Goal: Task Accomplishment & Management: Complete application form

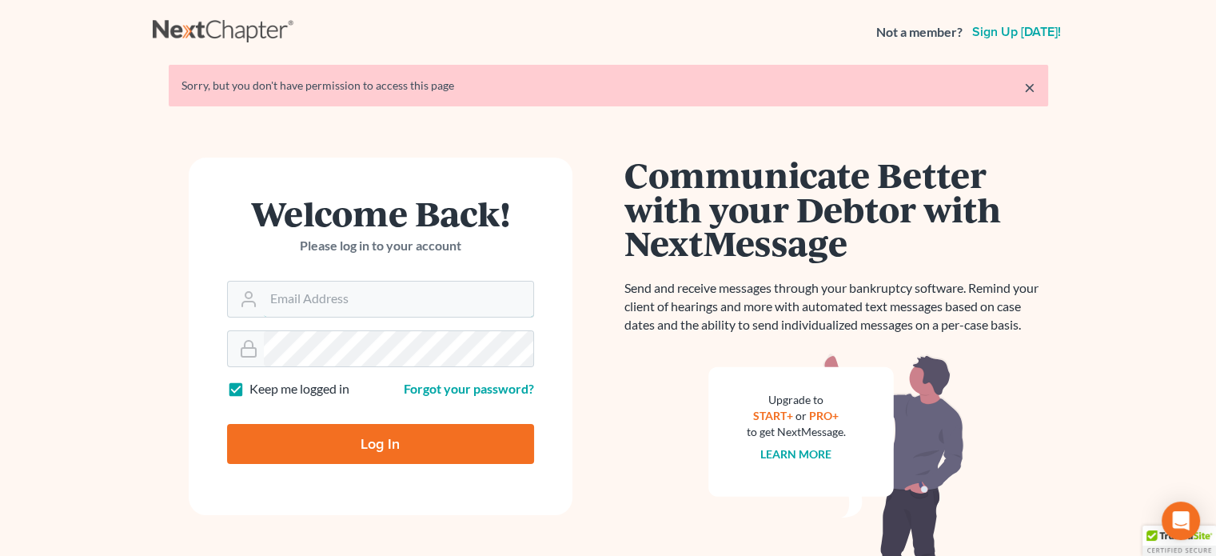
type input "[EMAIL_ADDRESS][DOMAIN_NAME]"
click at [387, 445] on input "Log In" at bounding box center [380, 444] width 307 height 40
type input "Thinking..."
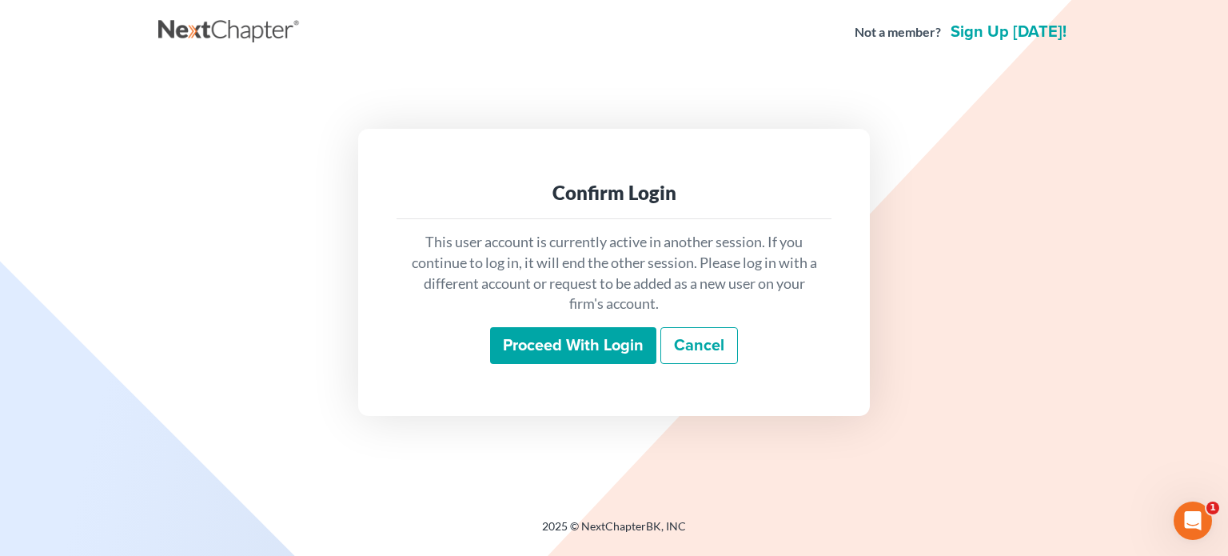
click at [568, 341] on input "Proceed with login" at bounding box center [573, 345] width 166 height 37
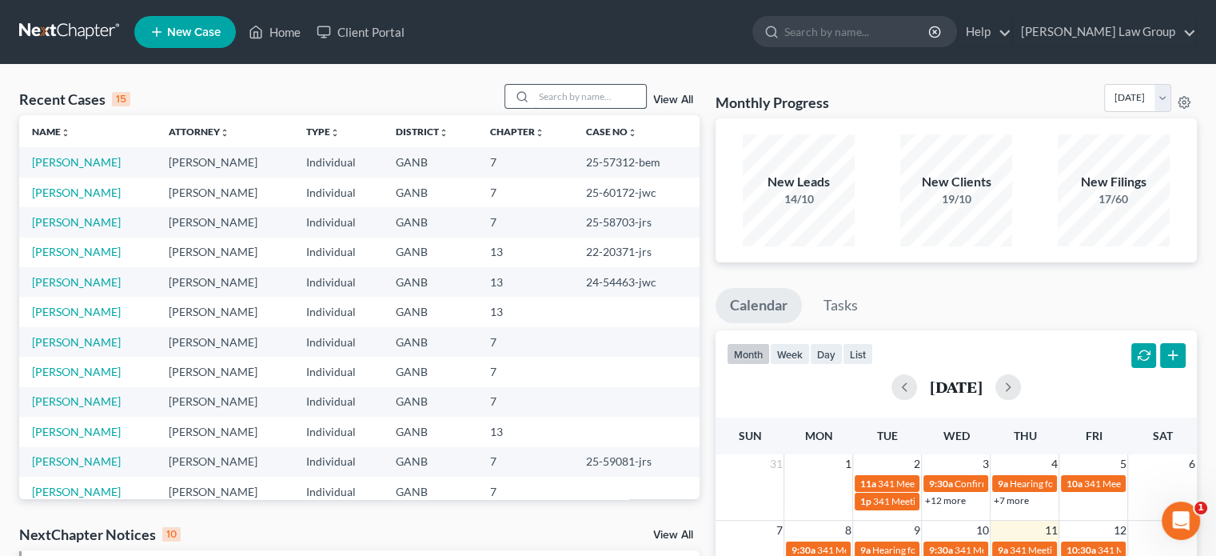
click at [536, 98] on input "search" at bounding box center [590, 96] width 112 height 23
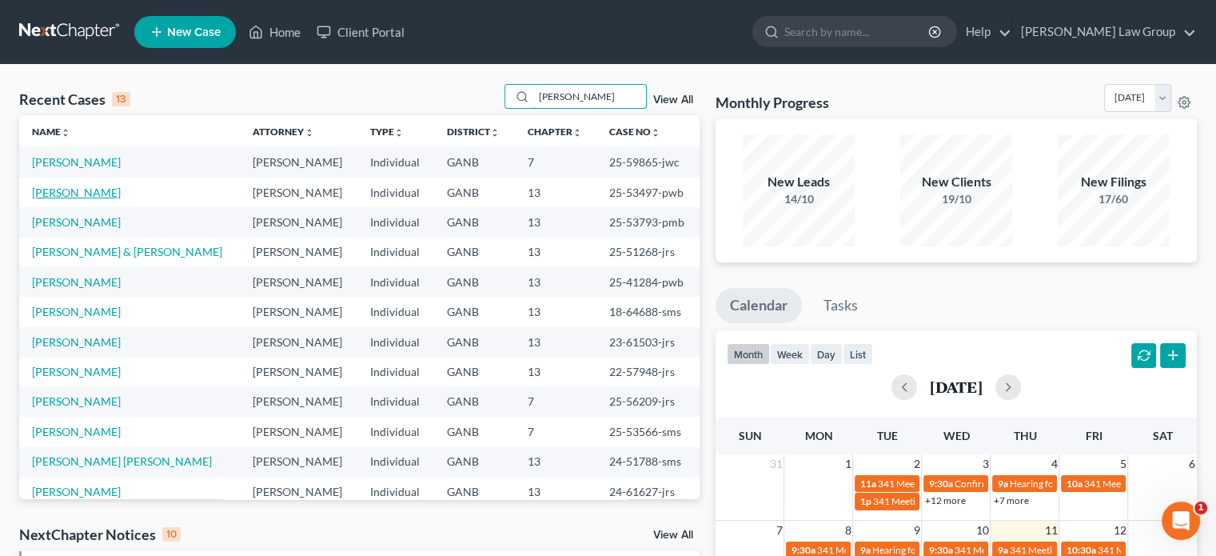
type input "[PERSON_NAME]"
click at [66, 195] on link "[PERSON_NAME]" at bounding box center [76, 193] width 89 height 14
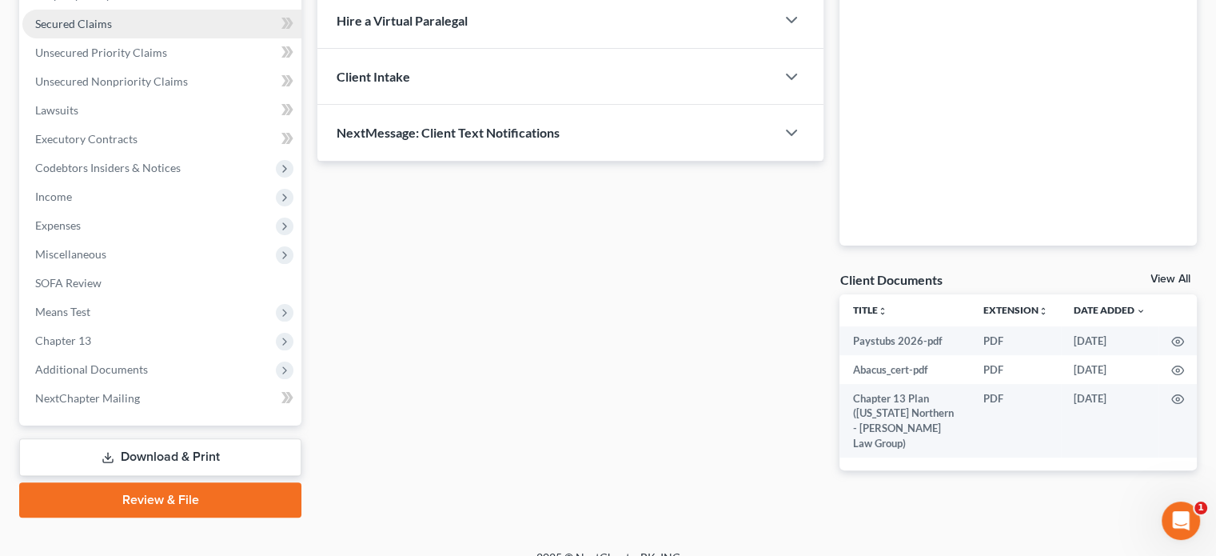
scroll to position [350, 0]
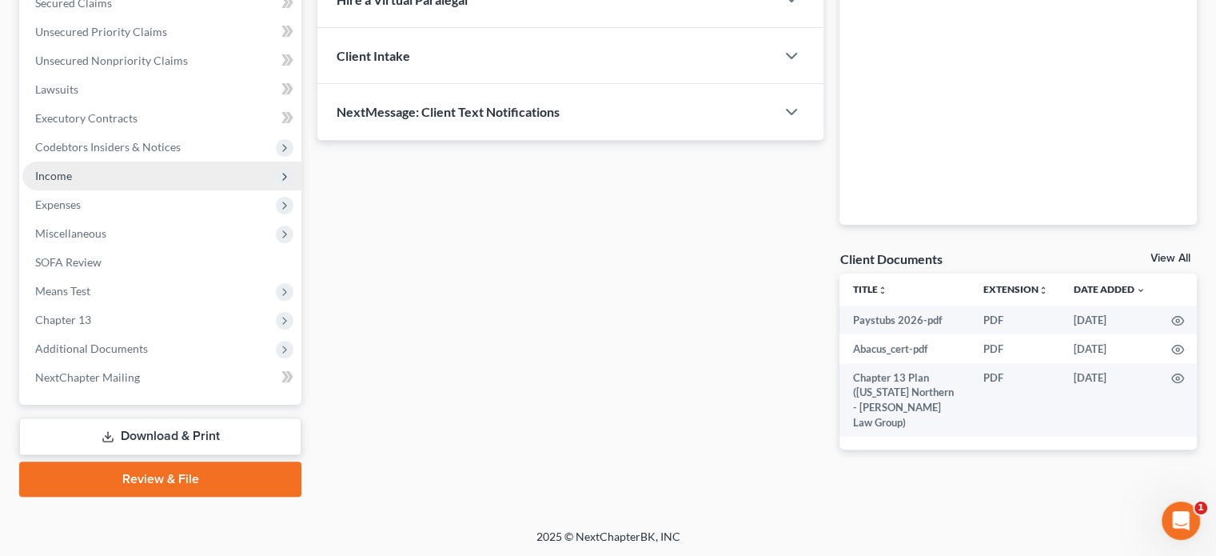
click at [51, 177] on span "Income" at bounding box center [53, 176] width 37 height 14
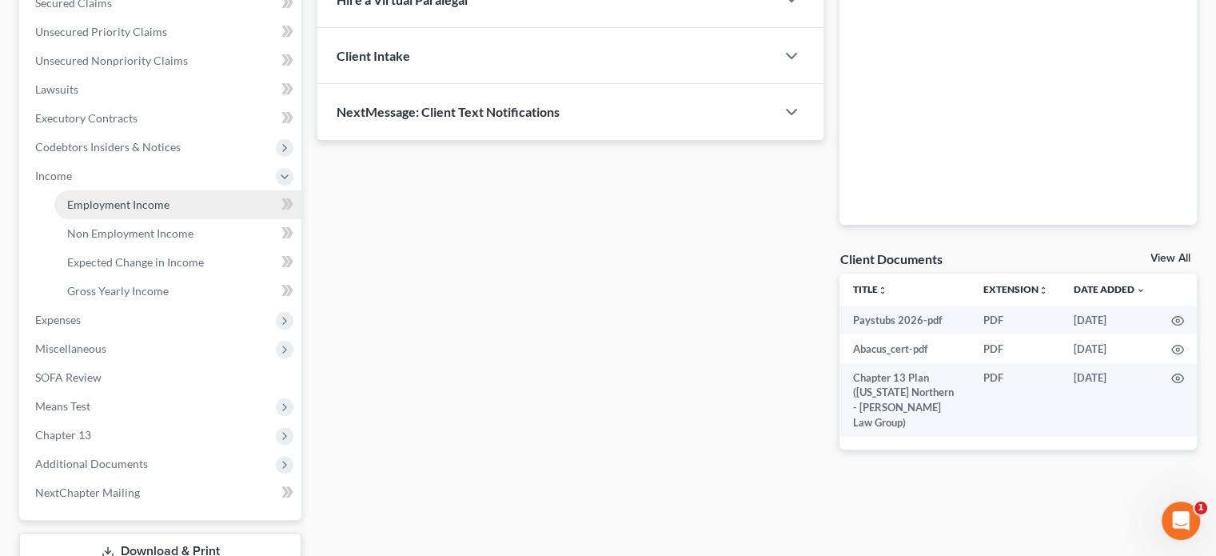
click at [112, 207] on span "Employment Income" at bounding box center [118, 205] width 102 height 14
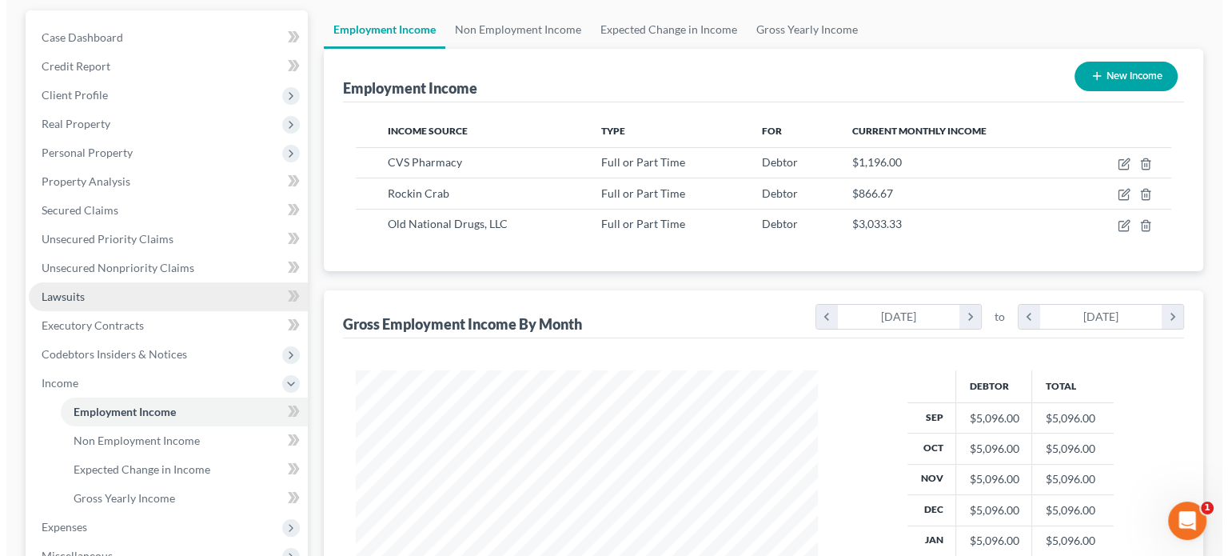
scroll to position [160, 0]
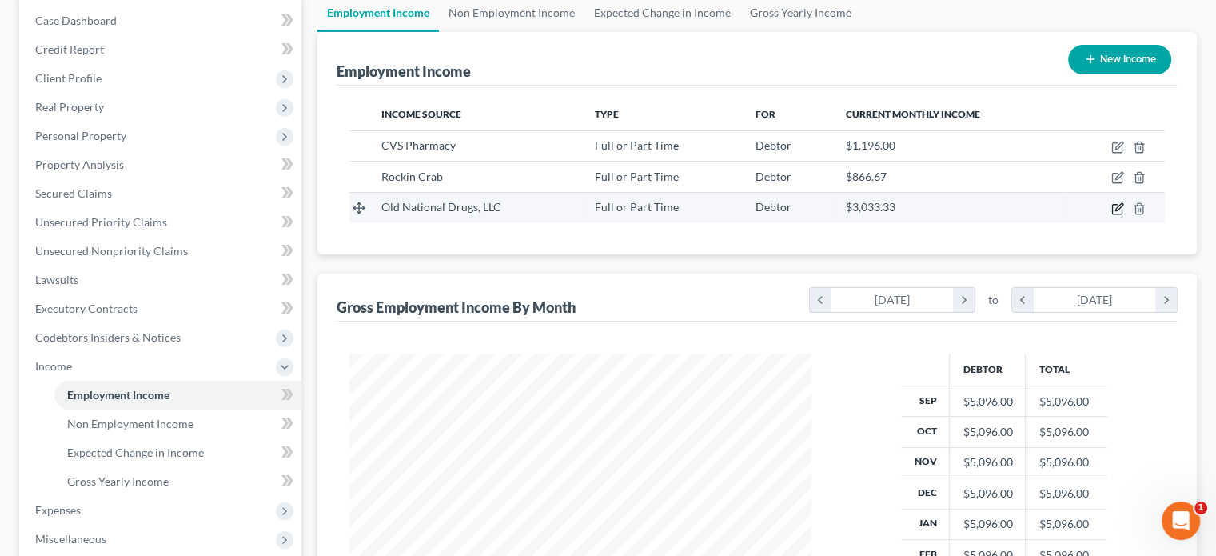
click at [1115, 211] on icon "button" at bounding box center [1117, 208] width 13 height 13
select select "0"
select select "10"
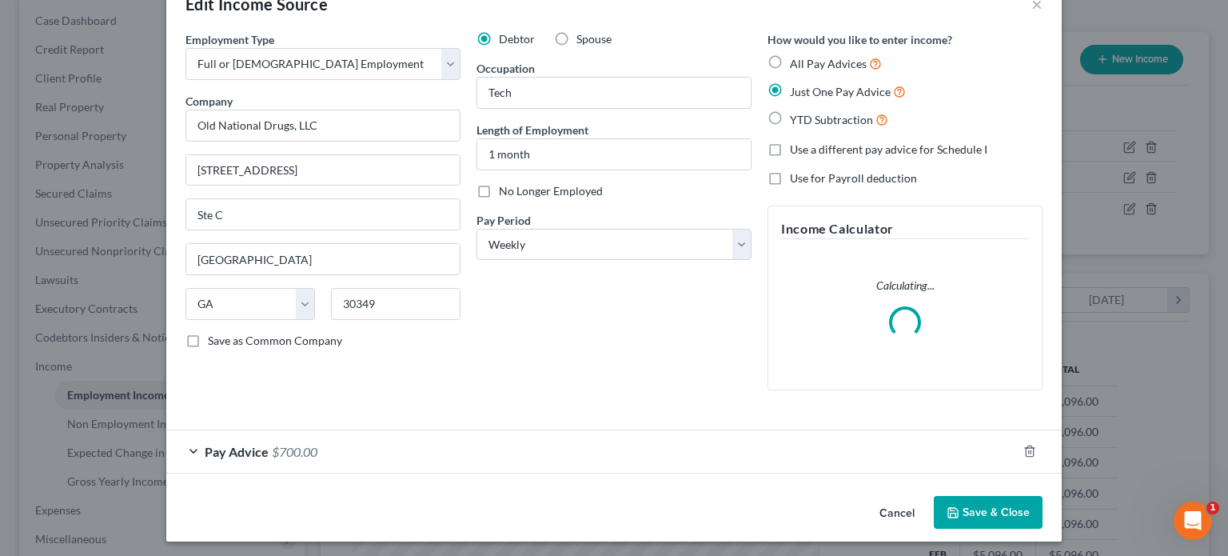
scroll to position [46, 0]
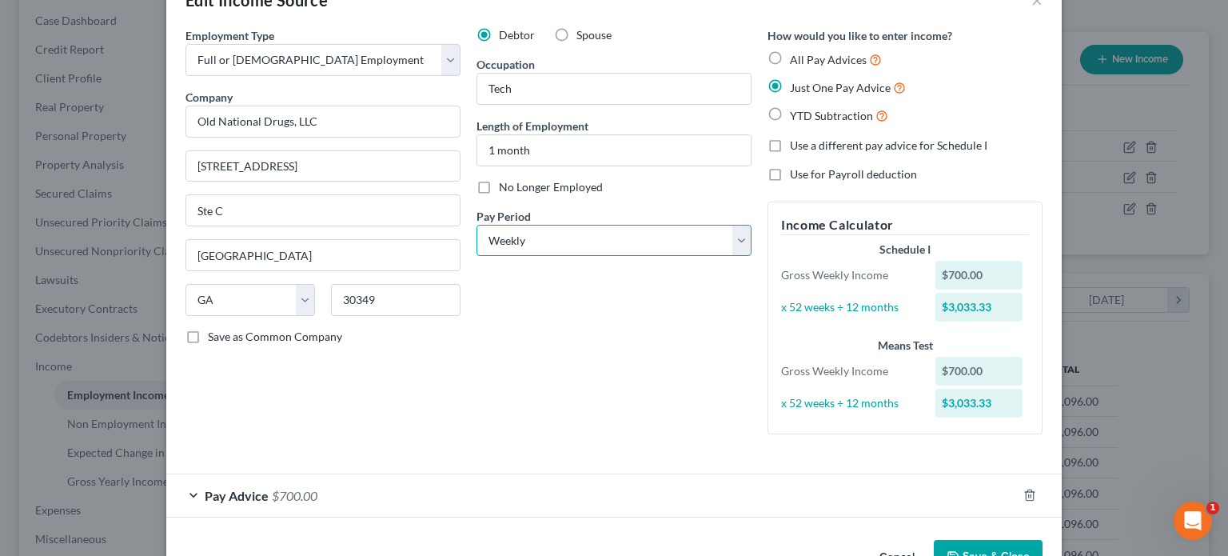
click at [732, 246] on select "Select Monthly Twice Monthly Every Other Week Weekly" at bounding box center [614, 241] width 275 height 32
select select "2"
click at [477, 225] on select "Select Monthly Twice Monthly Every Other Week Weekly" at bounding box center [614, 241] width 275 height 32
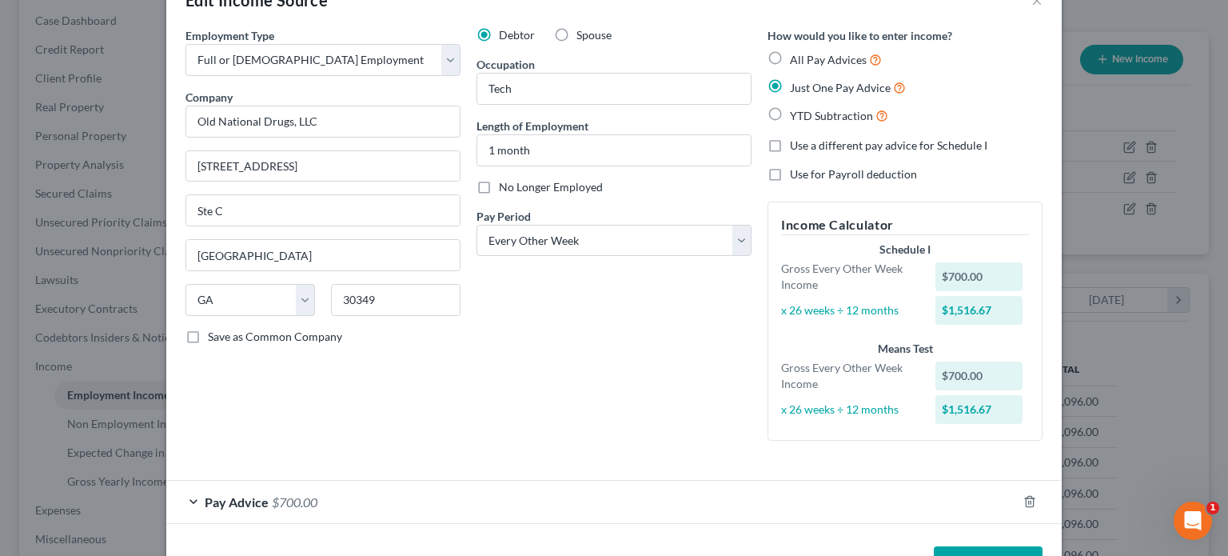
click at [183, 494] on div "Pay Advice $700.00" at bounding box center [591, 502] width 851 height 42
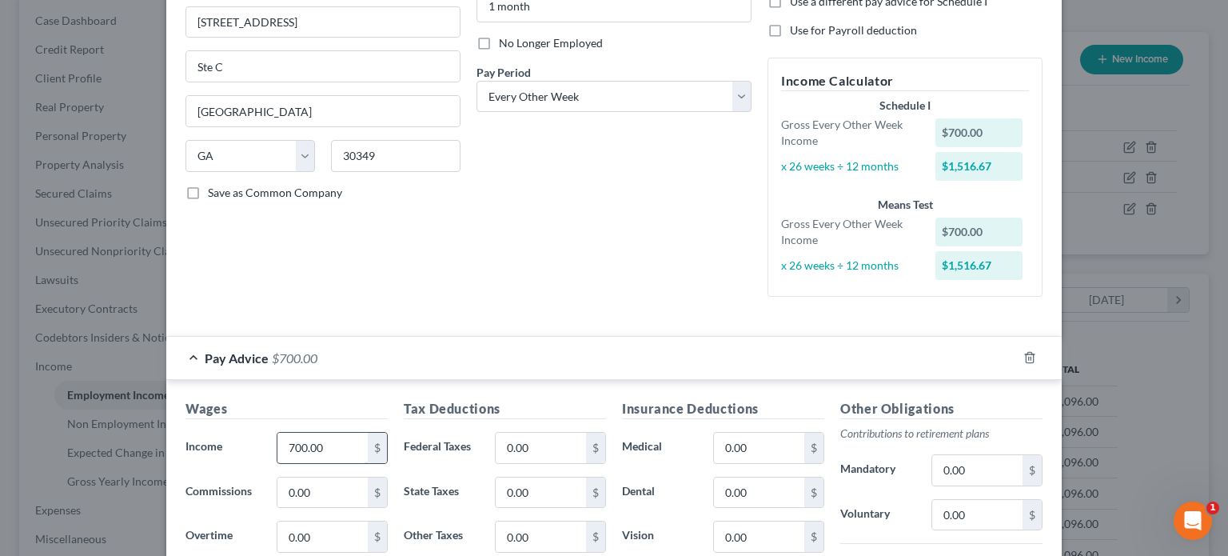
scroll to position [206, 0]
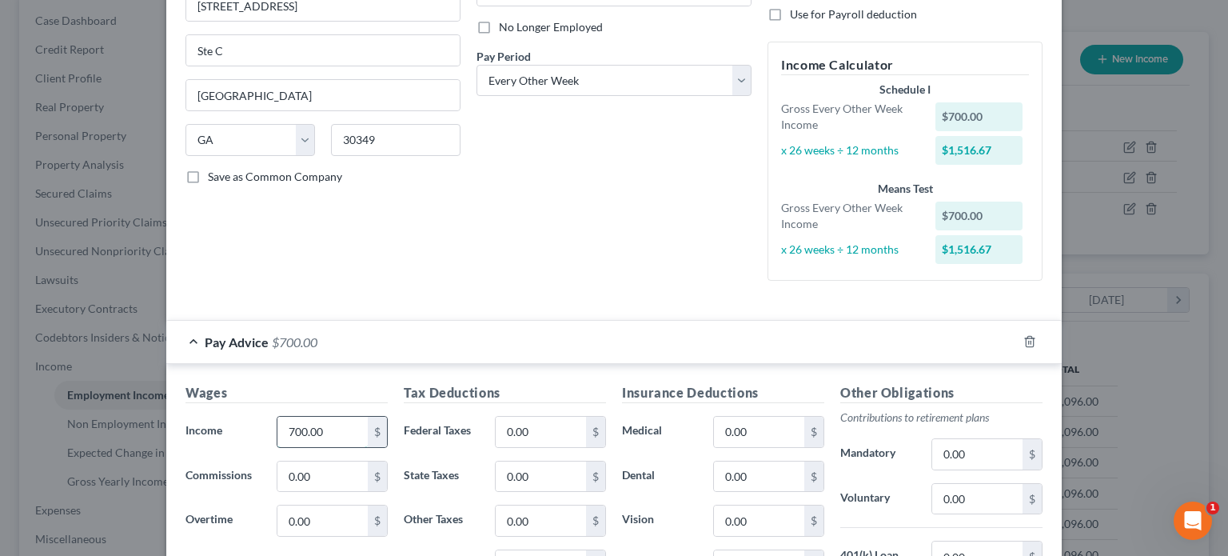
click at [331, 439] on input "700.00" at bounding box center [322, 432] width 90 height 30
type input "1,261.10"
type input "25.53"
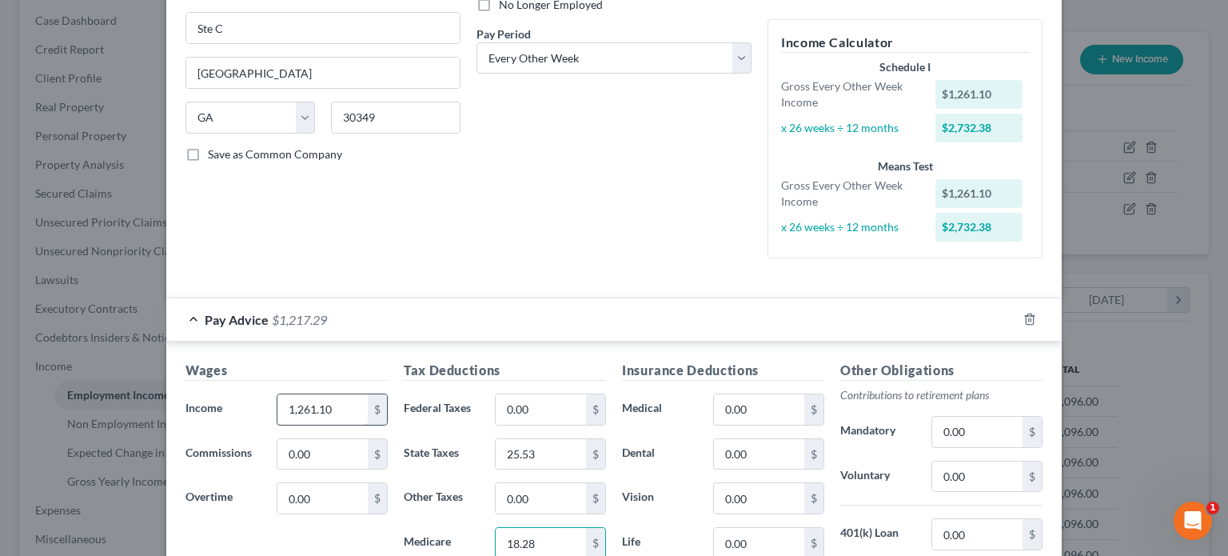
type input "18.28"
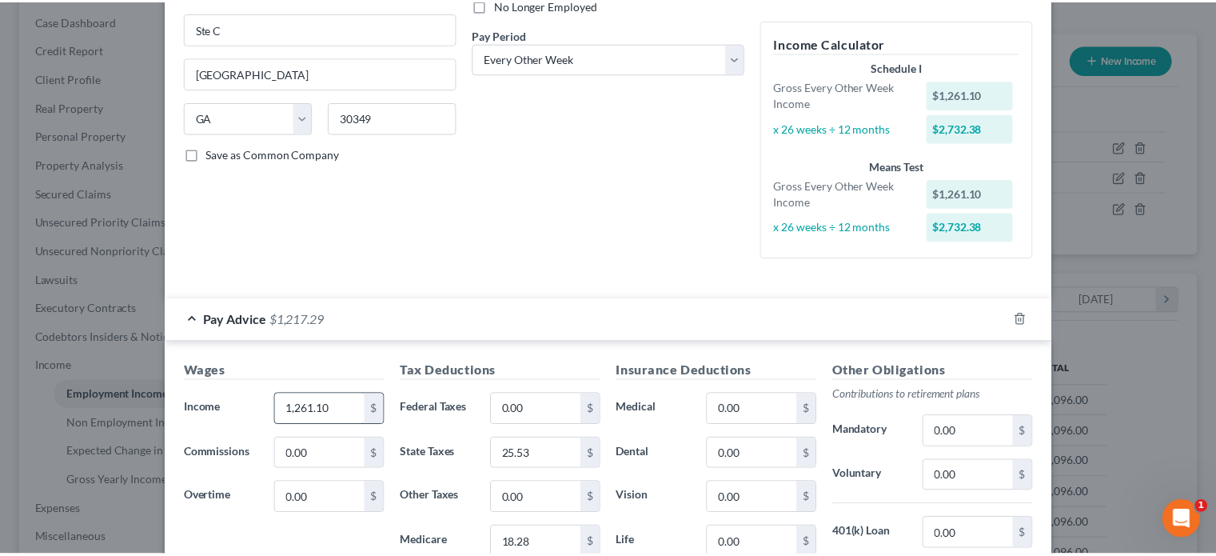
scroll to position [489, 0]
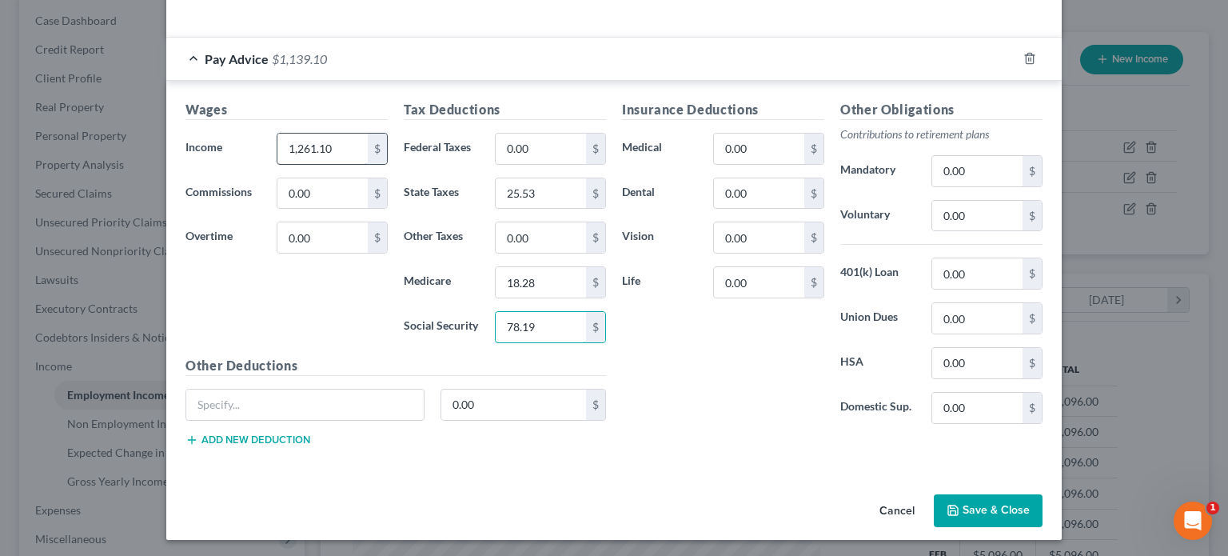
type input "78.19"
drag, startPoint x: 994, startPoint y: 509, endPoint x: 952, endPoint y: 509, distance: 42.4
click at [993, 509] on button "Save & Close" at bounding box center [988, 511] width 109 height 34
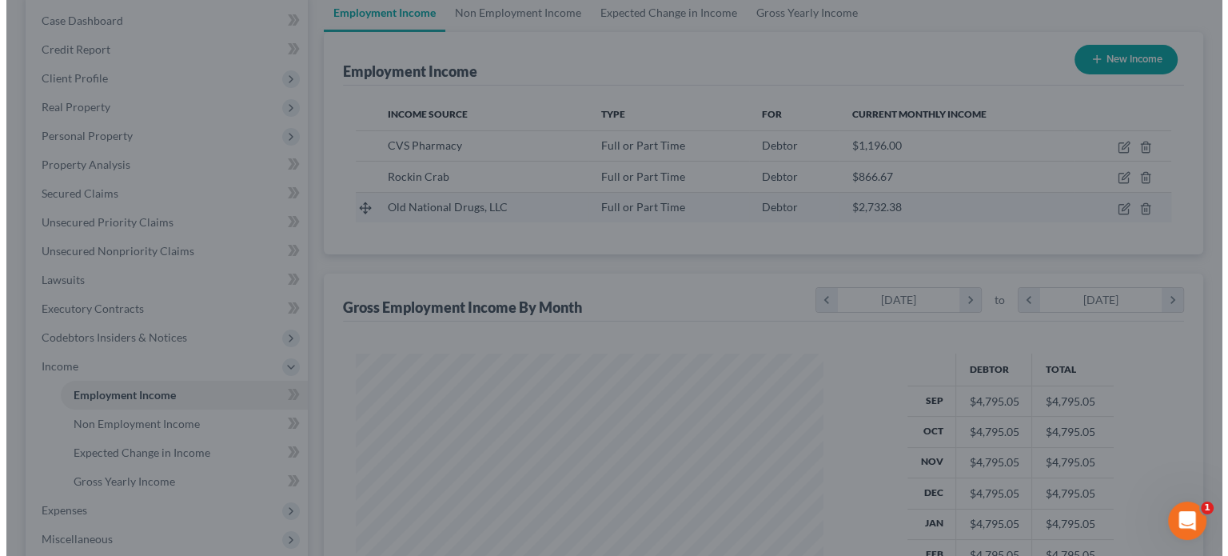
scroll to position [799316, 799107]
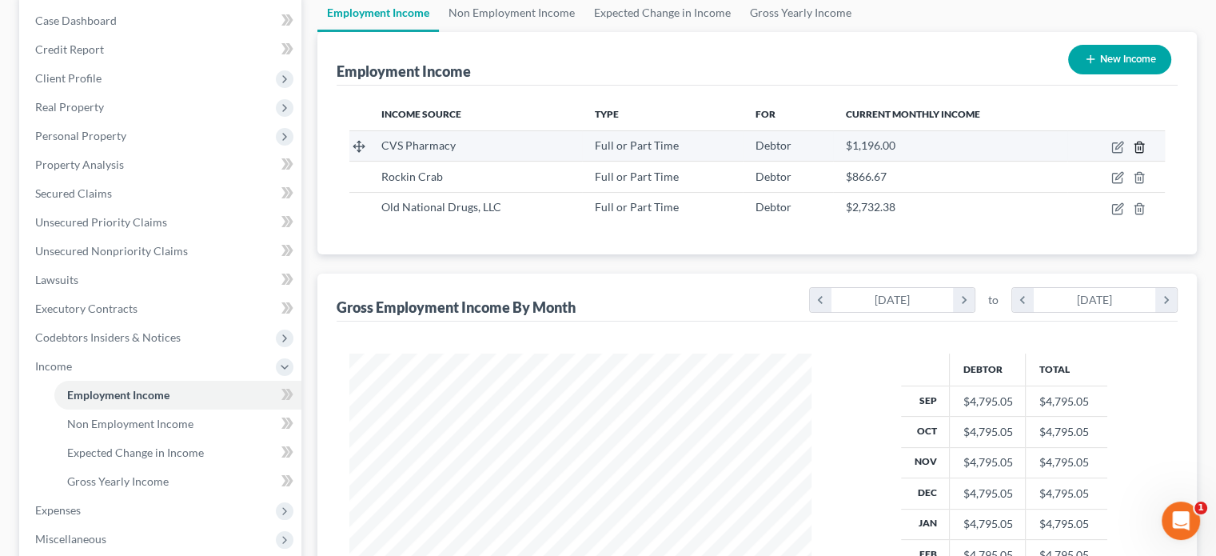
click at [1137, 146] on icon "button" at bounding box center [1139, 147] width 13 height 13
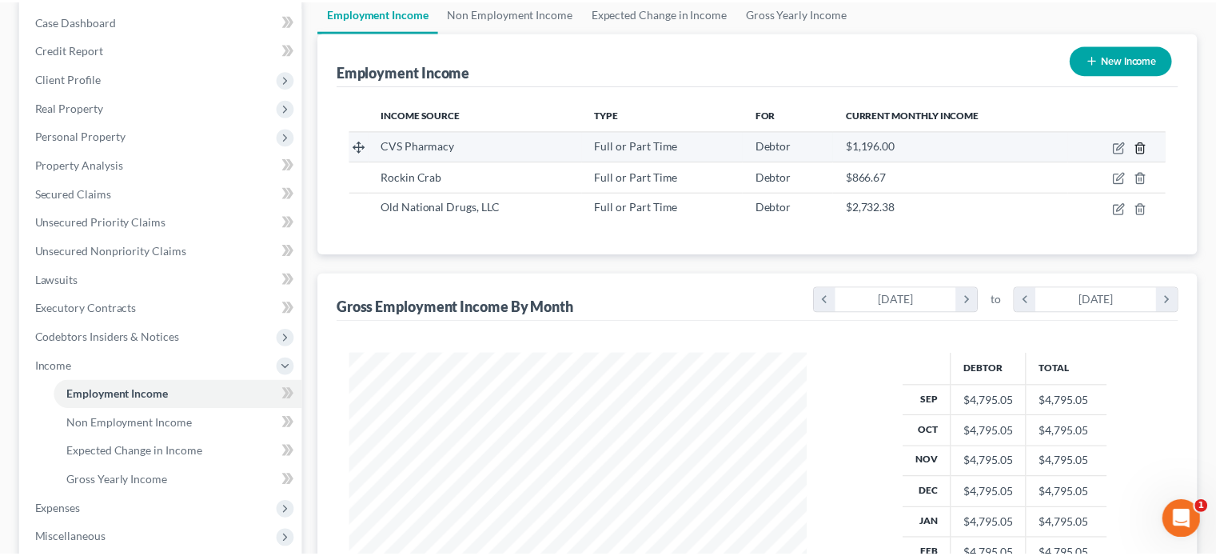
scroll to position [285, 499]
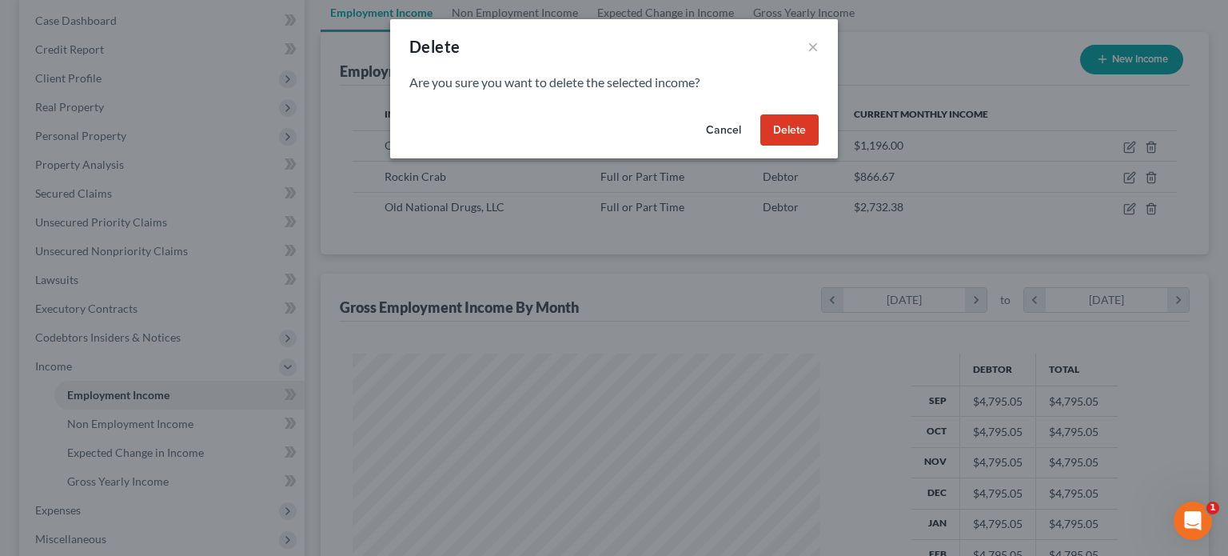
click at [796, 130] on button "Delete" at bounding box center [789, 130] width 58 height 32
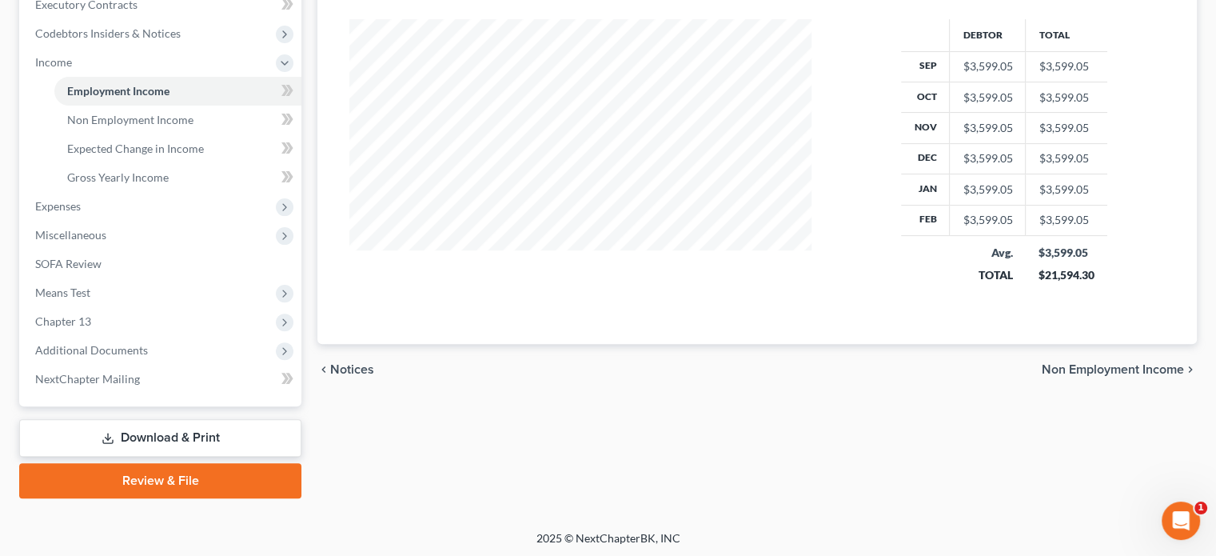
scroll to position [465, 0]
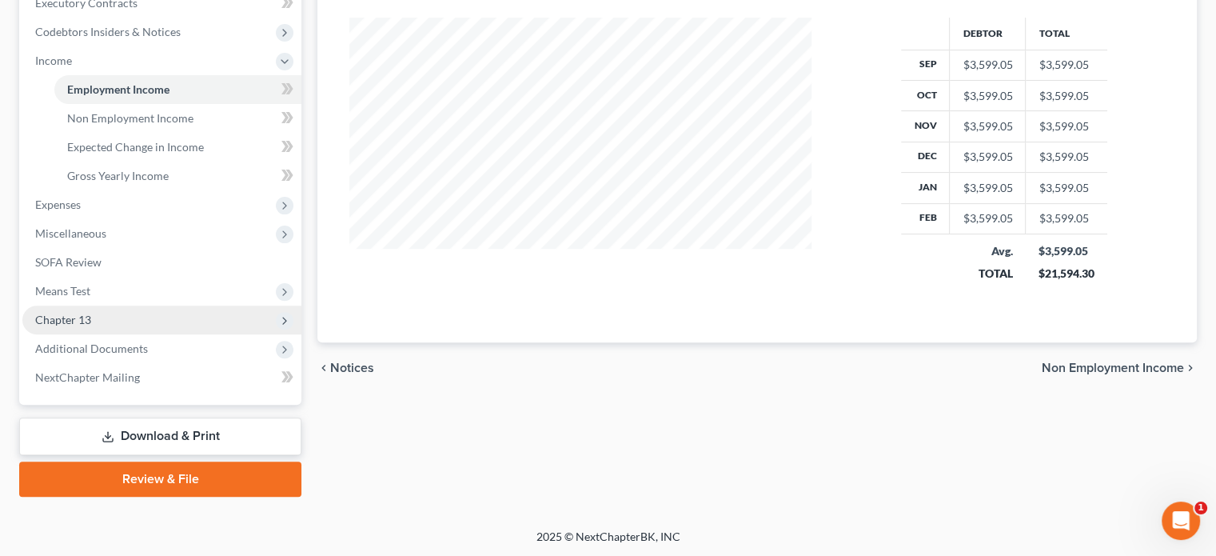
click at [74, 318] on span "Chapter 13" at bounding box center [63, 320] width 56 height 14
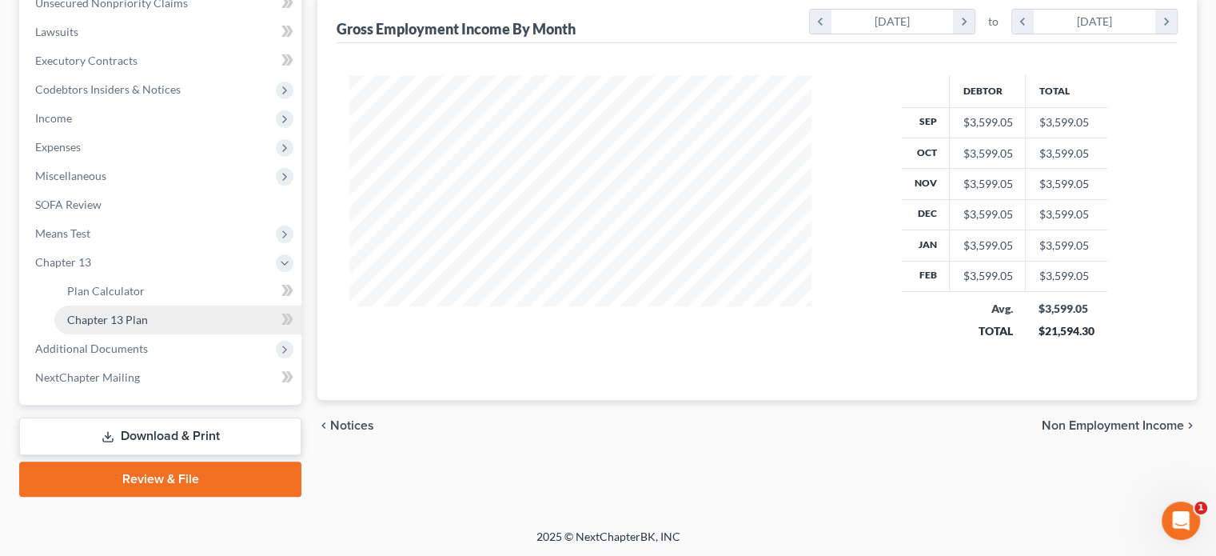
click at [93, 323] on span "Chapter 13 Plan" at bounding box center [107, 320] width 81 height 14
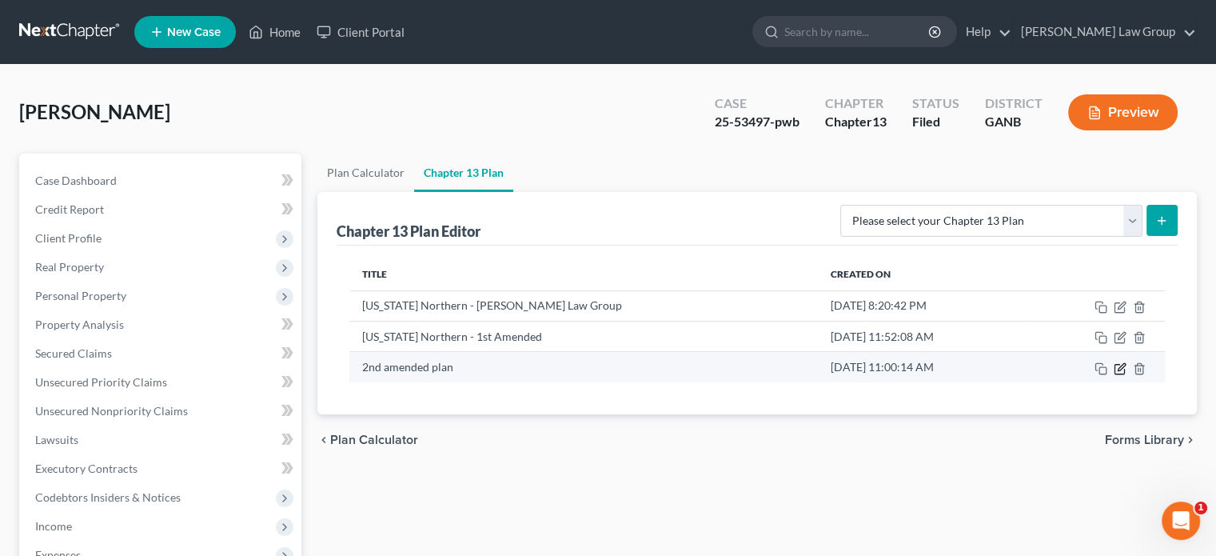
click at [1117, 371] on icon "button" at bounding box center [1120, 368] width 13 height 13
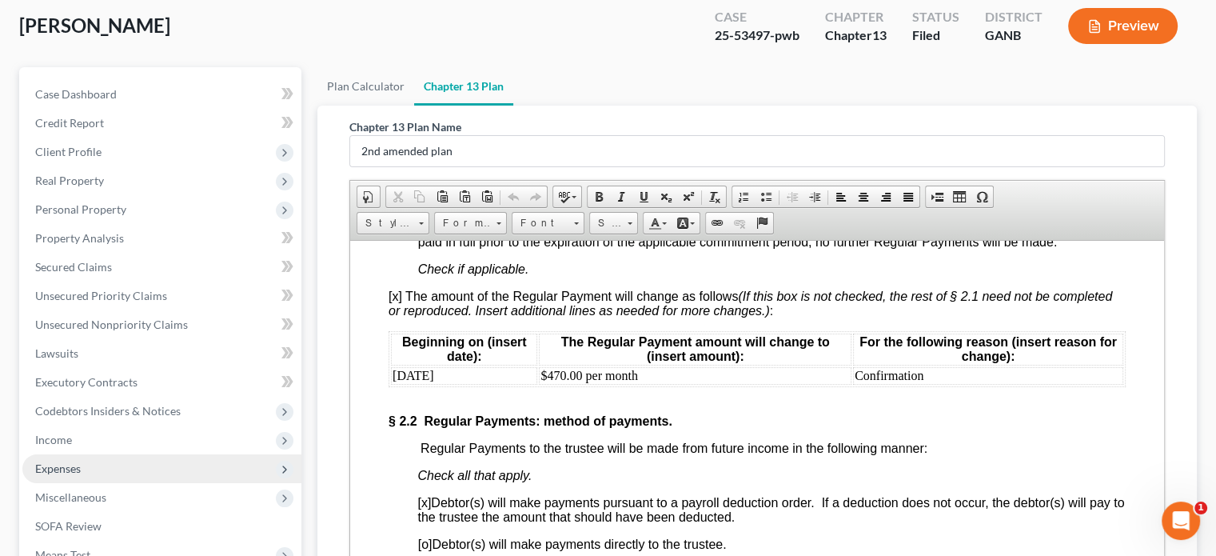
scroll to position [160, 0]
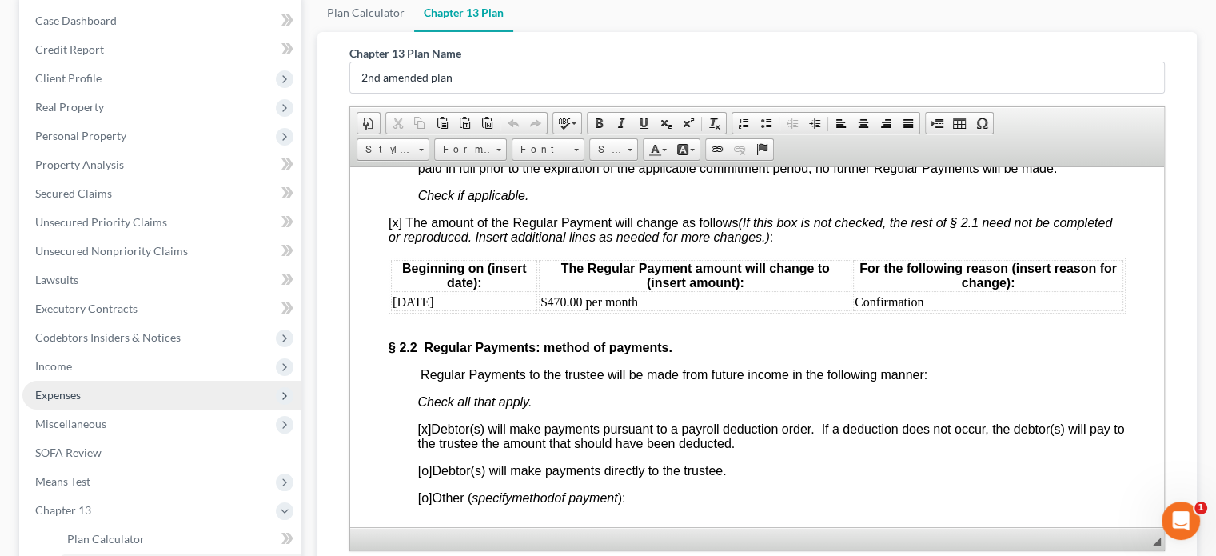
click at [63, 392] on span "Expenses" at bounding box center [58, 395] width 46 height 14
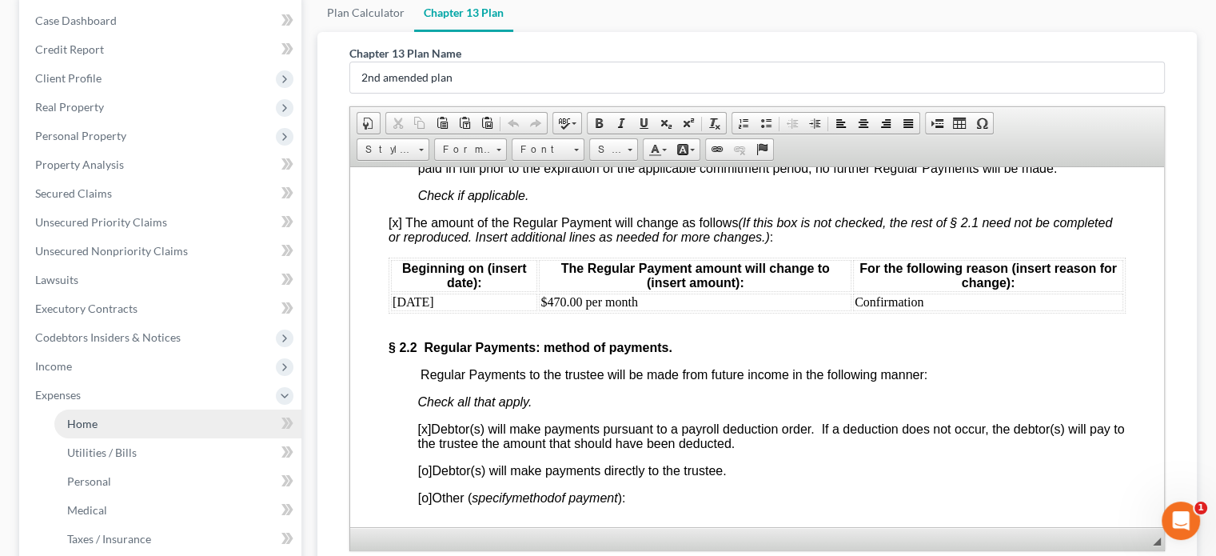
click at [93, 425] on span "Home" at bounding box center [82, 424] width 30 height 14
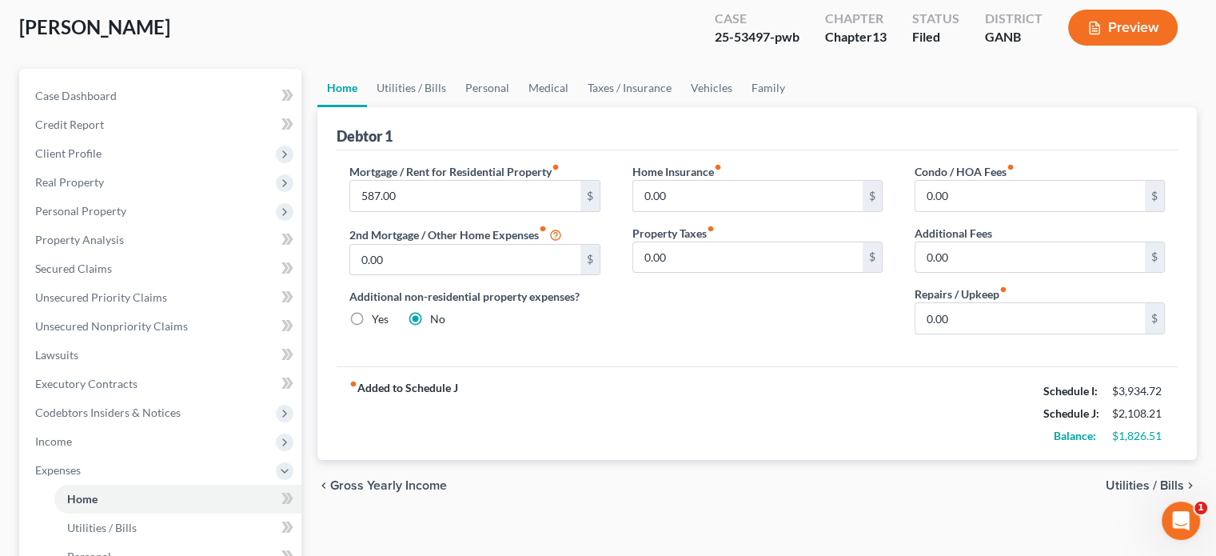
scroll to position [80, 0]
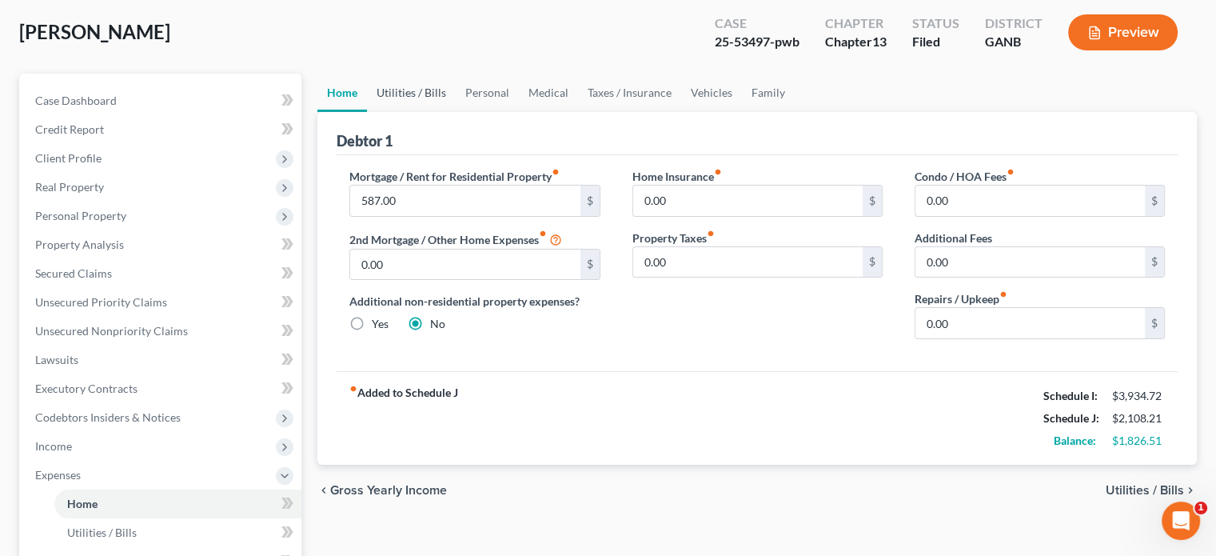
click at [397, 96] on link "Utilities / Bills" at bounding box center [411, 93] width 89 height 38
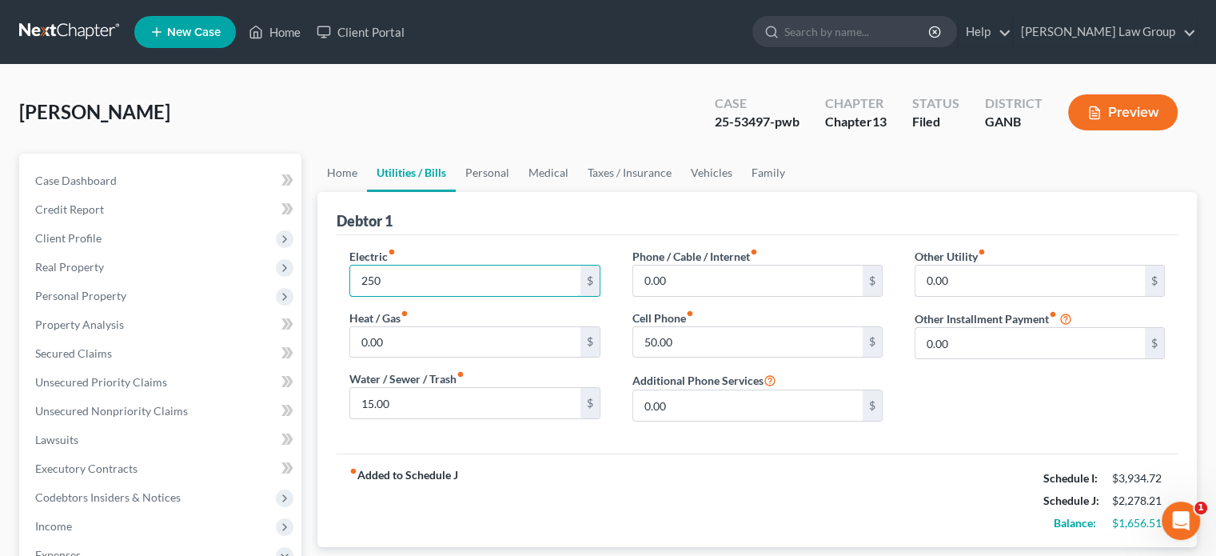
type input "250"
type input "75"
type input "150"
click at [481, 169] on link "Personal" at bounding box center [487, 173] width 63 height 38
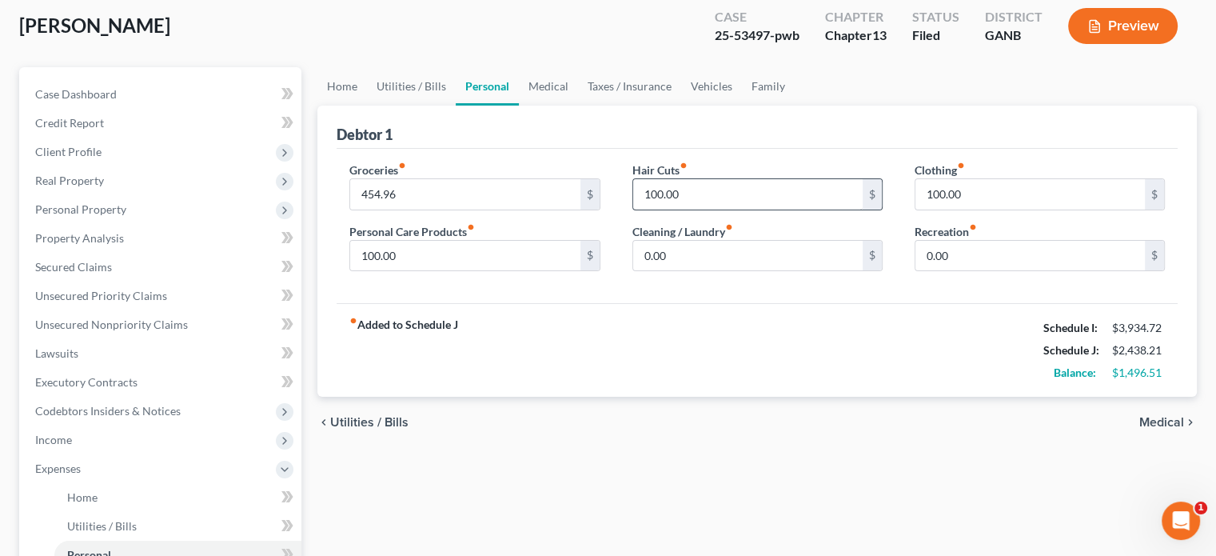
scroll to position [80, 0]
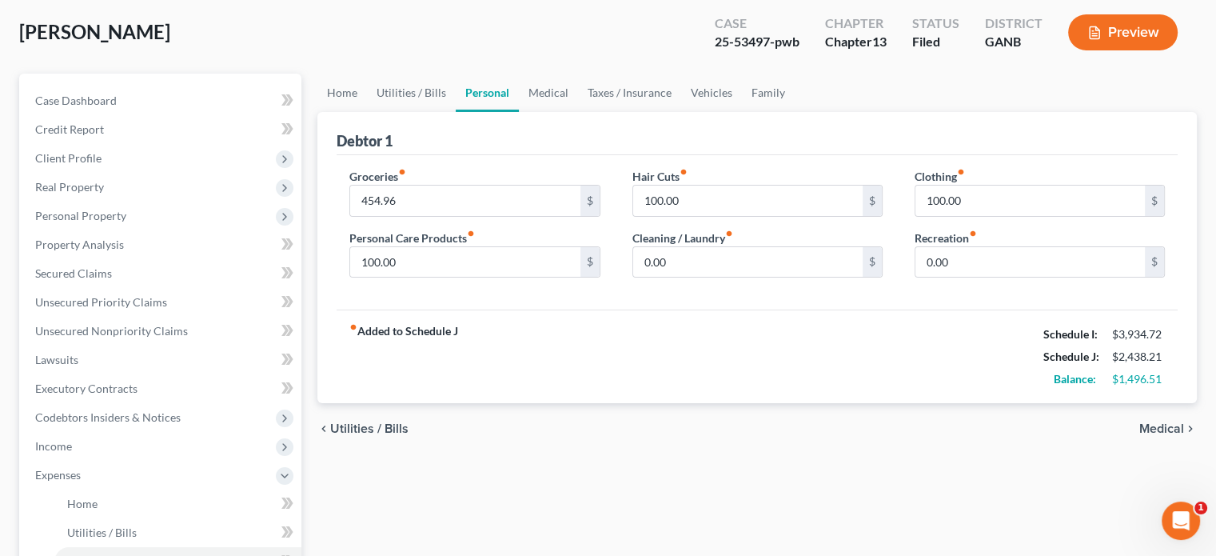
click at [1117, 35] on button "Preview" at bounding box center [1123, 32] width 110 height 36
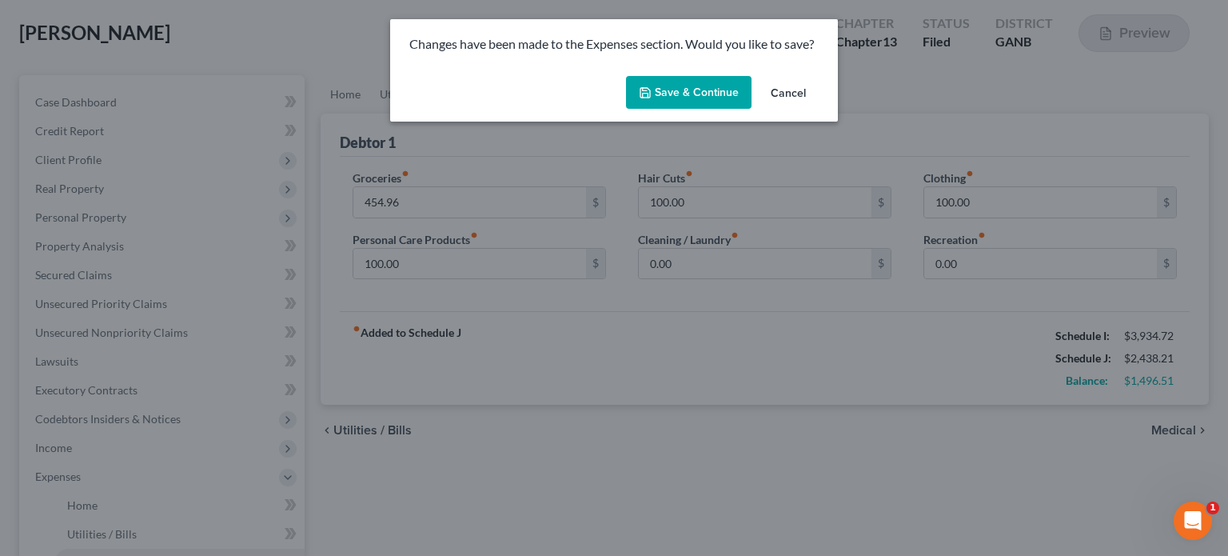
click at [714, 94] on button "Save & Continue" at bounding box center [689, 93] width 126 height 34
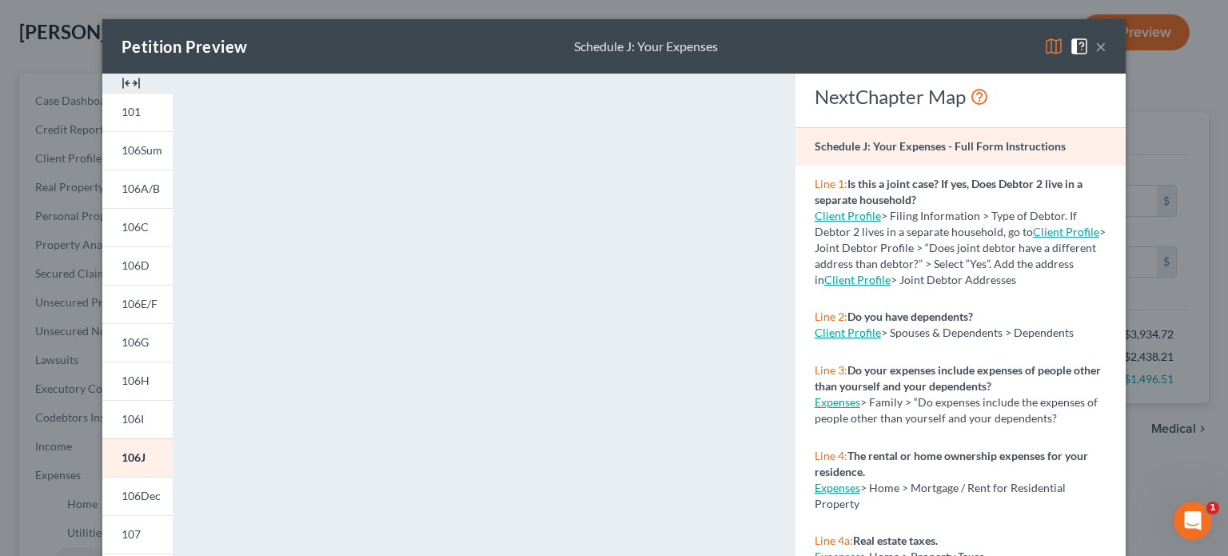
click at [1095, 46] on button "×" at bounding box center [1100, 46] width 11 height 19
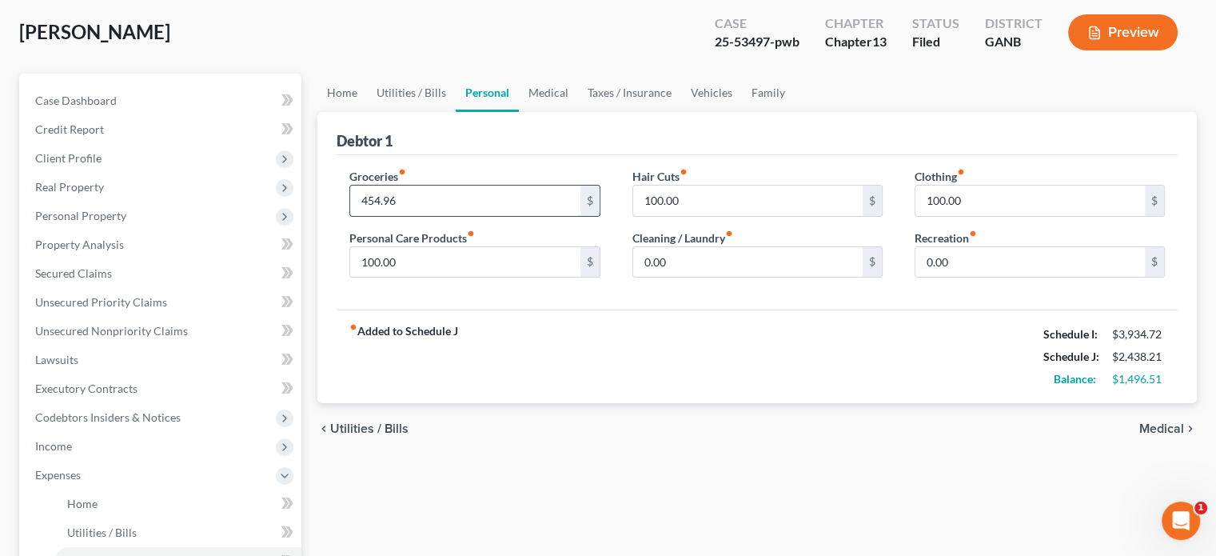
click at [441, 200] on input "454.96" at bounding box center [464, 201] width 229 height 30
click at [397, 194] on input "700" at bounding box center [464, 201] width 229 height 30
type input "700.00"
click at [553, 88] on link "Medical" at bounding box center [548, 93] width 59 height 38
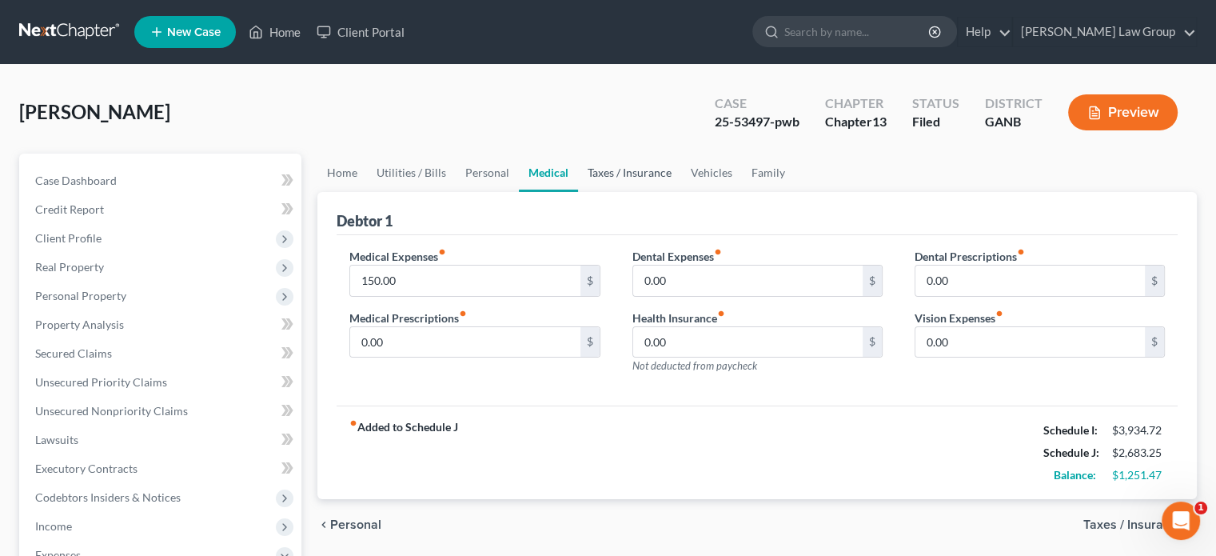
click at [620, 172] on link "Taxes / Insurance" at bounding box center [629, 173] width 103 height 38
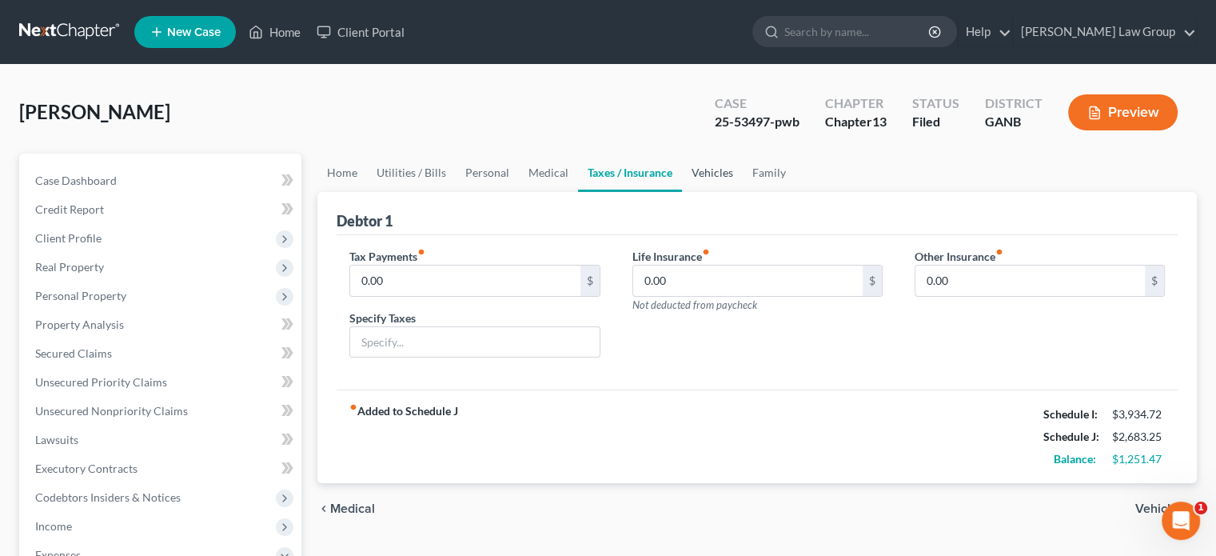
click at [707, 169] on link "Vehicles" at bounding box center [712, 173] width 61 height 38
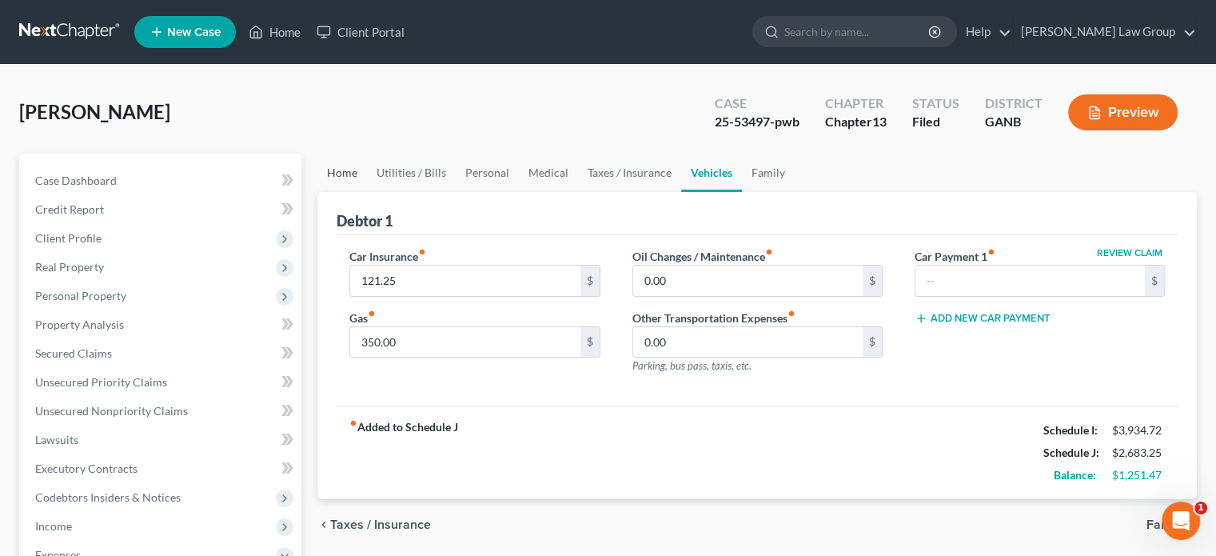
click at [345, 171] on link "Home" at bounding box center [342, 173] width 50 height 38
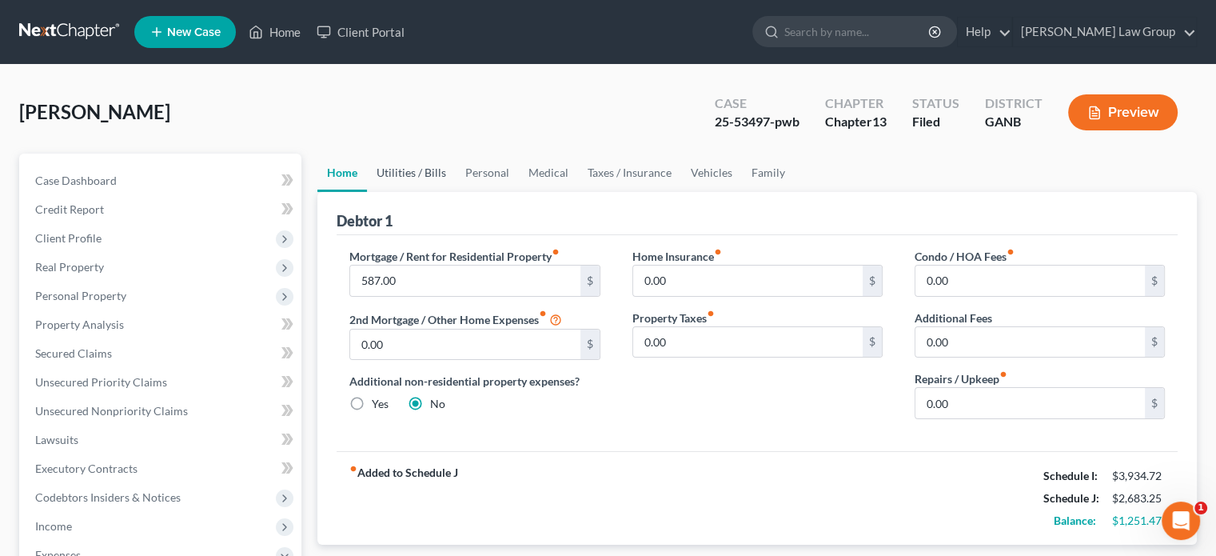
click at [398, 166] on link "Utilities / Bills" at bounding box center [411, 173] width 89 height 38
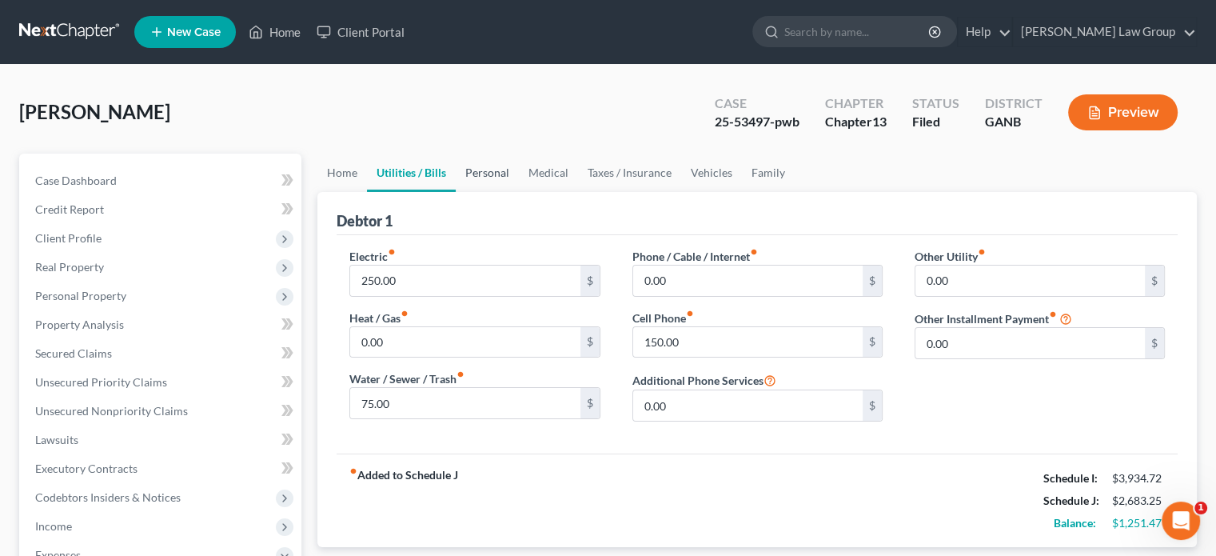
click at [499, 169] on link "Personal" at bounding box center [487, 173] width 63 height 38
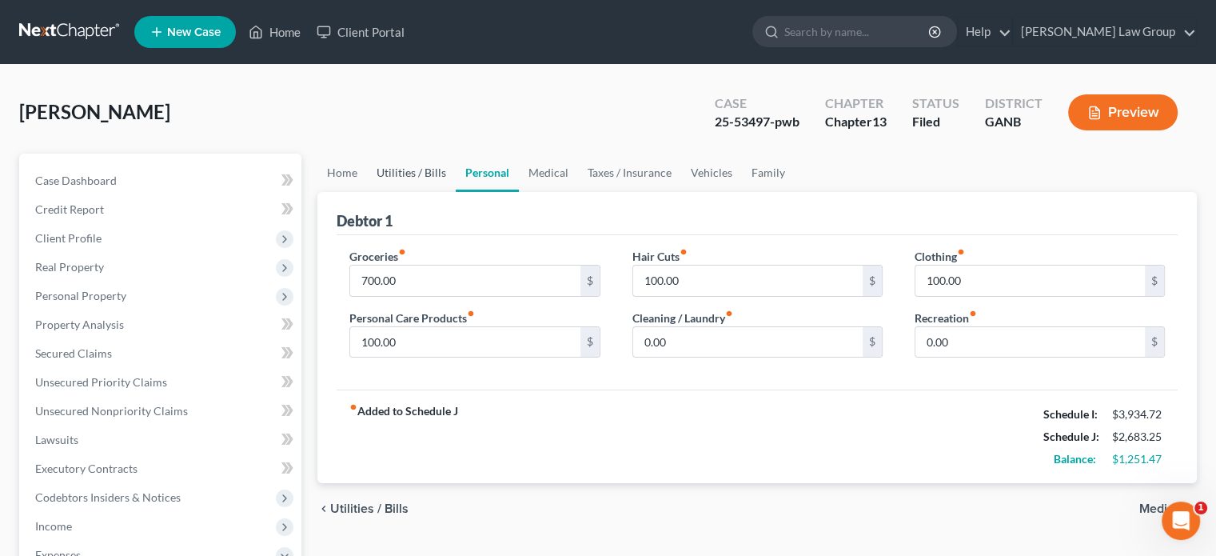
click at [421, 173] on link "Utilities / Bills" at bounding box center [411, 173] width 89 height 38
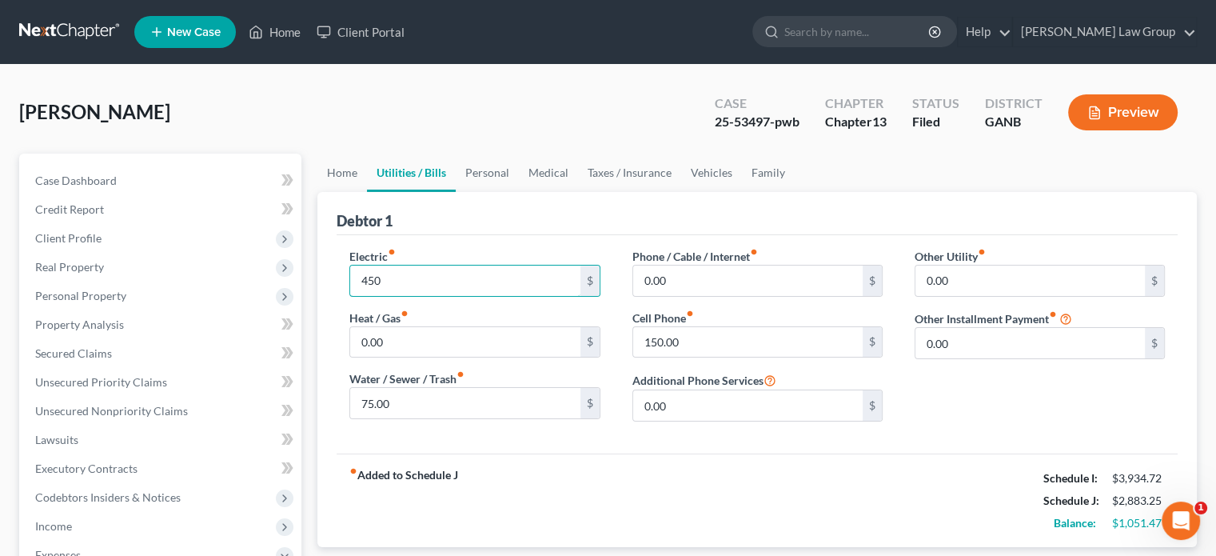
type input "450"
type input "250"
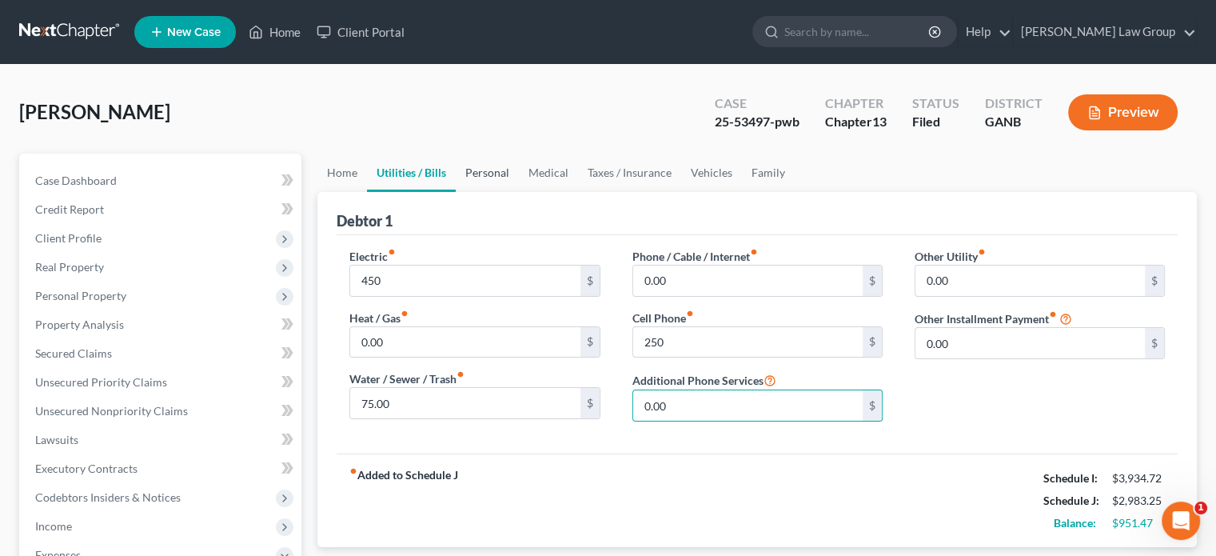
click at [496, 174] on link "Personal" at bounding box center [487, 173] width 63 height 38
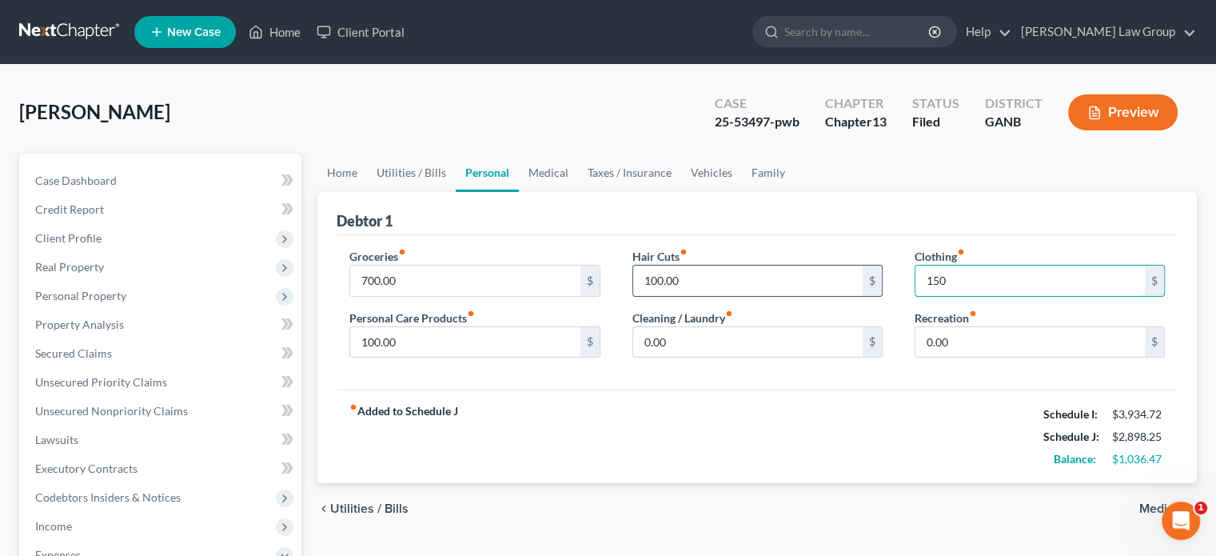
type input "150"
click at [998, 289] on input "150" at bounding box center [1030, 280] width 229 height 30
type input "150.00"
click at [553, 172] on link "Medical" at bounding box center [548, 173] width 59 height 38
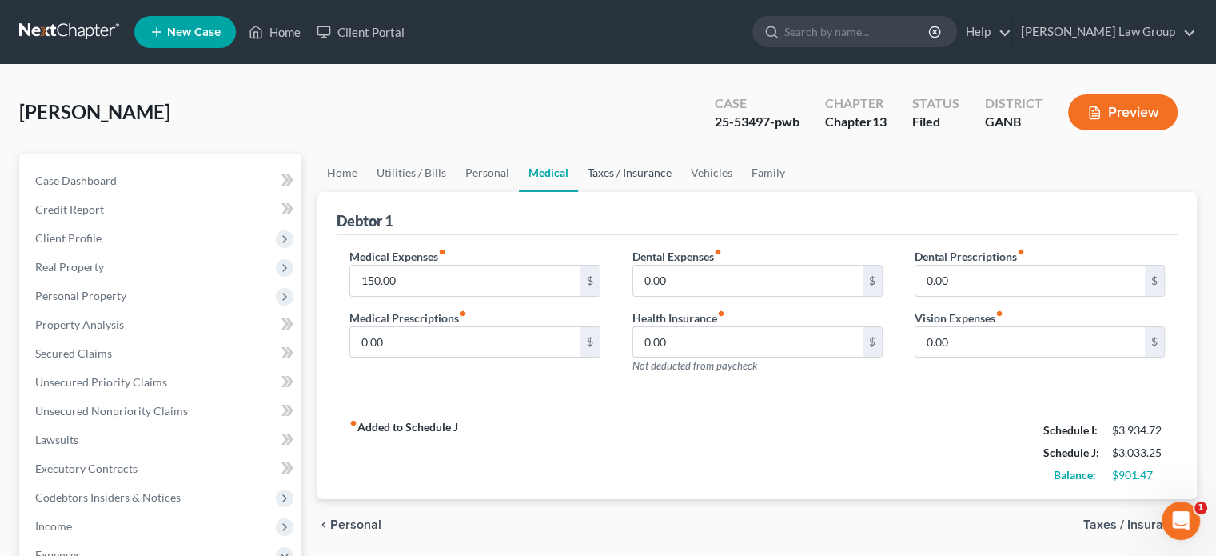
click at [632, 175] on link "Taxes / Insurance" at bounding box center [629, 173] width 103 height 38
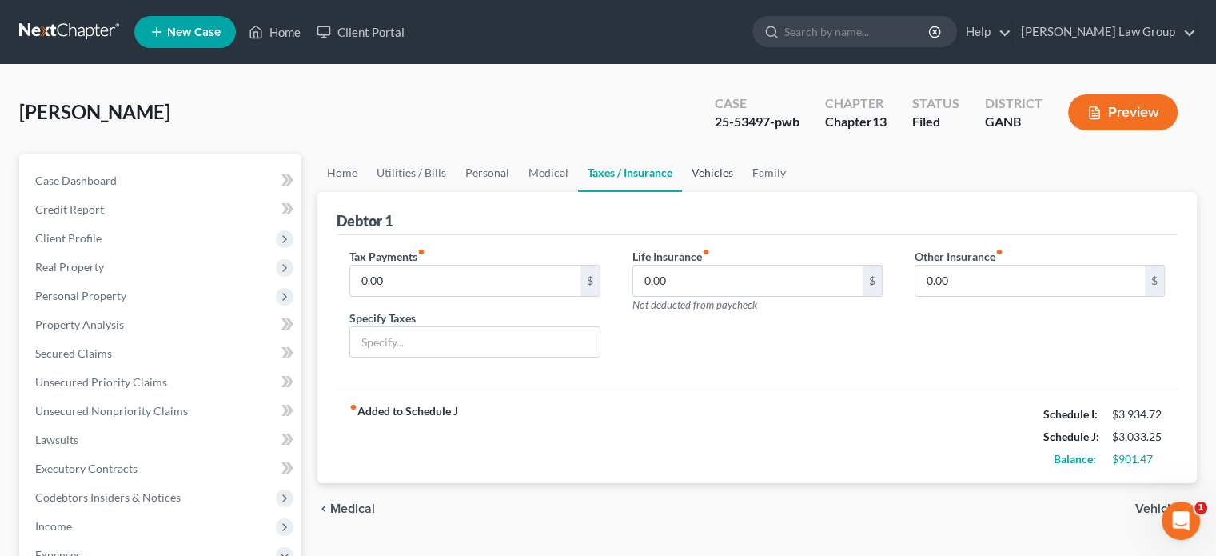
click at [716, 162] on link "Vehicles" at bounding box center [712, 173] width 61 height 38
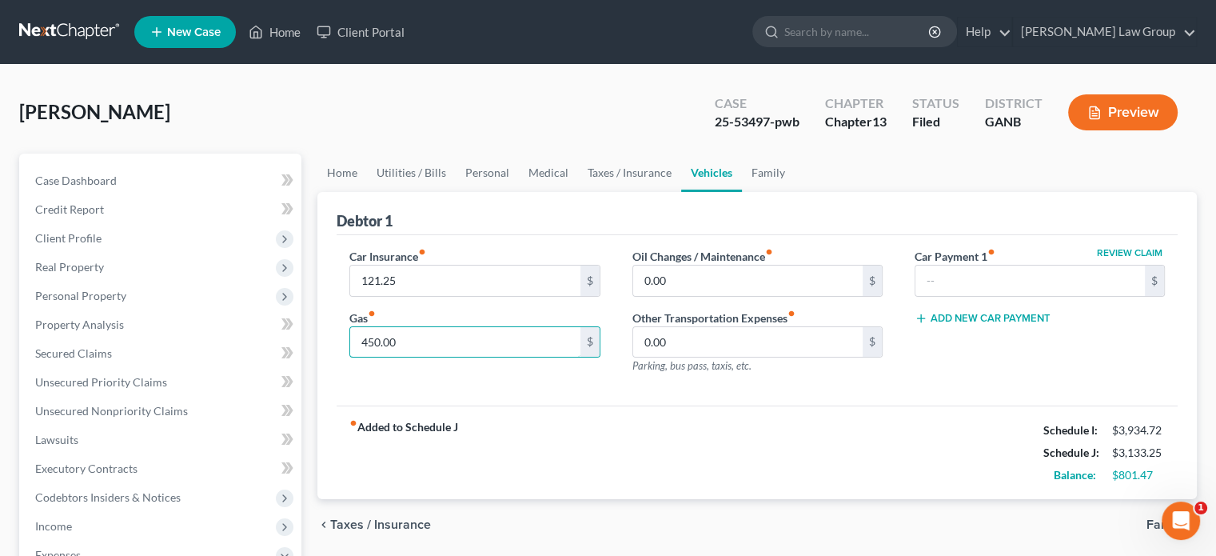
type input "450.00"
click at [337, 169] on link "Home" at bounding box center [342, 173] width 50 height 38
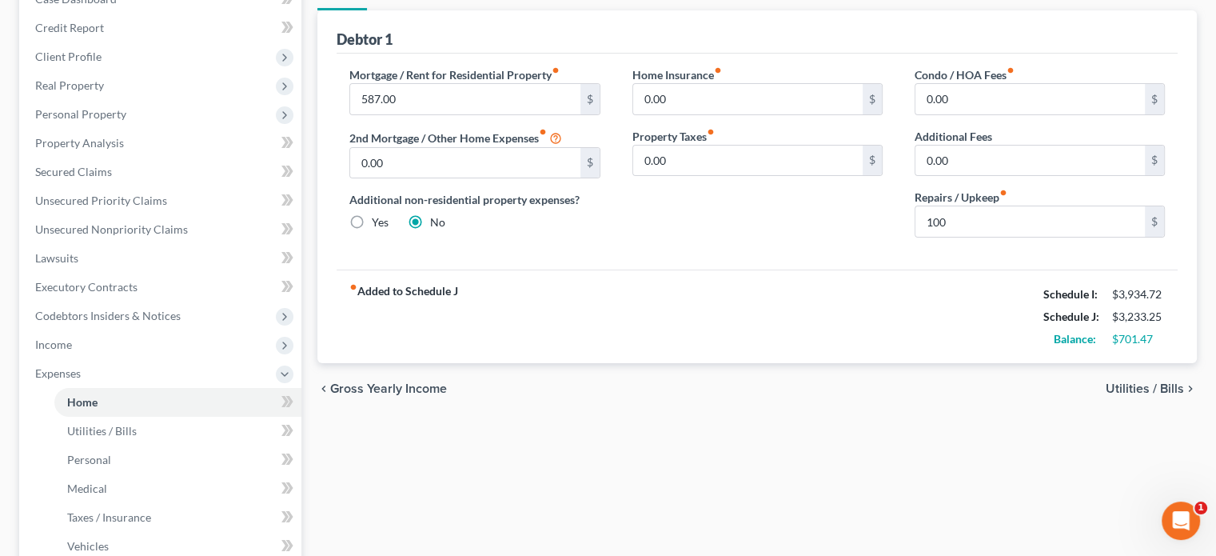
scroll to position [130, 0]
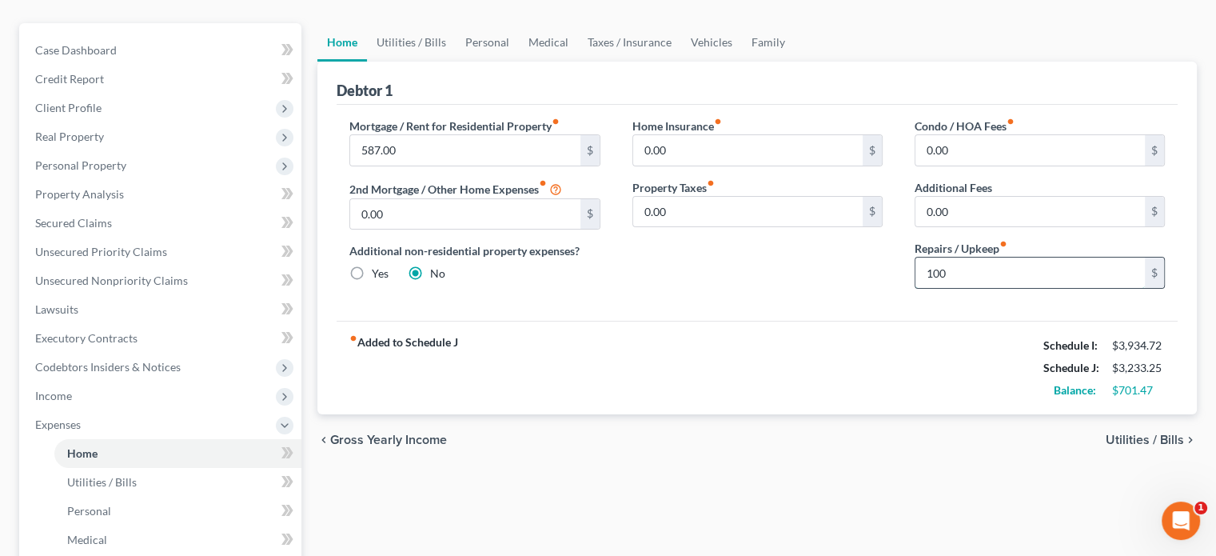
click at [964, 276] on input "100" at bounding box center [1030, 272] width 229 height 30
type input "100.00"
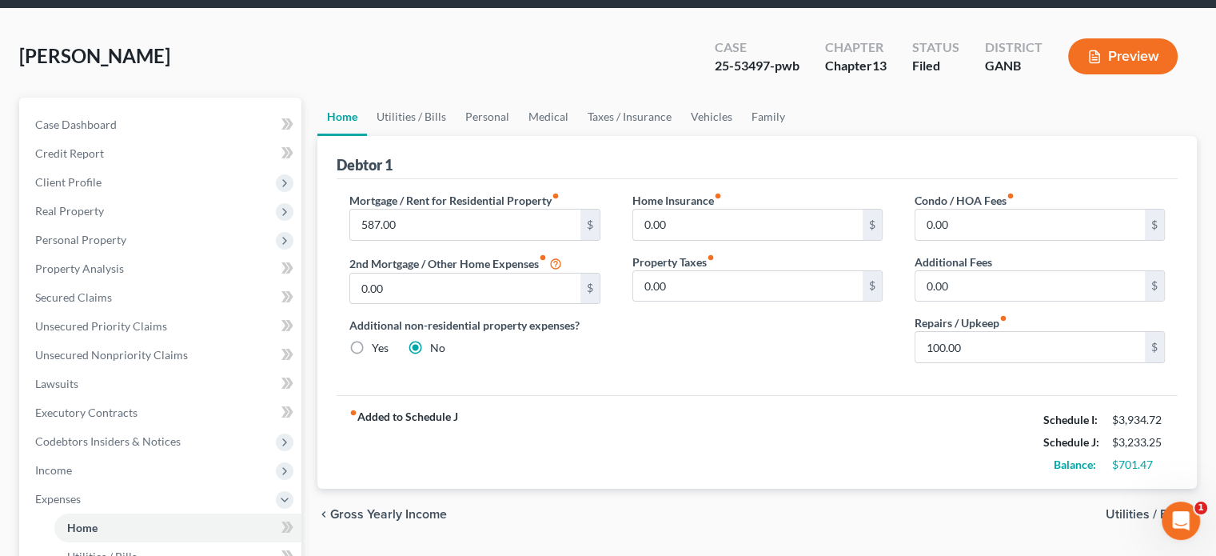
scroll to position [50, 0]
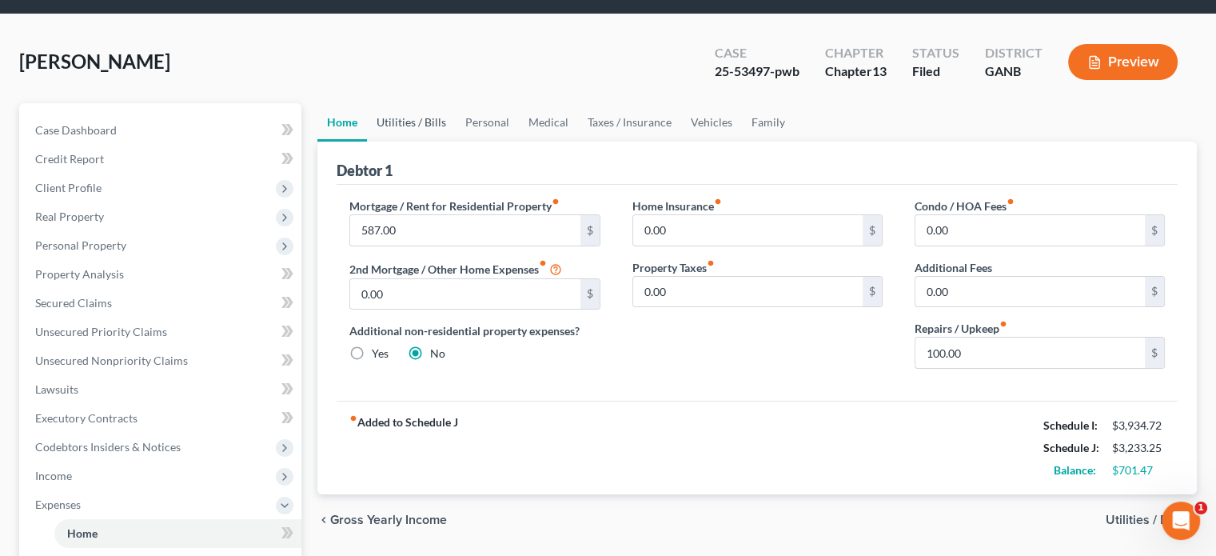
click at [402, 121] on link "Utilities / Bills" at bounding box center [411, 122] width 89 height 38
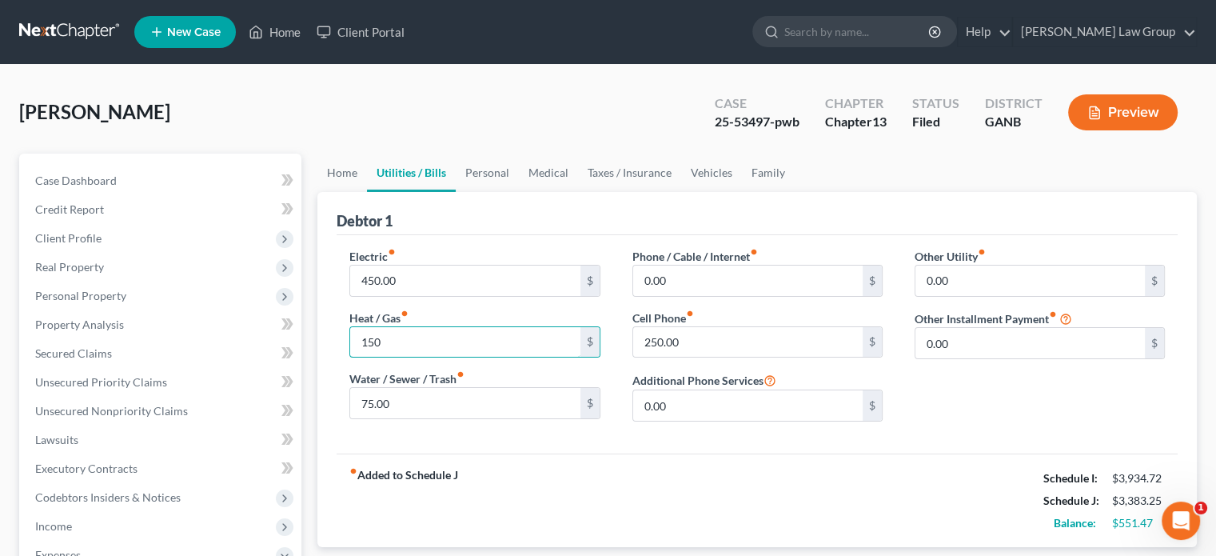
type input "150"
click at [394, 403] on input "100" at bounding box center [464, 403] width 229 height 30
type input "100.00"
type input "306.47"
click at [713, 399] on input "0.00" at bounding box center [747, 405] width 229 height 30
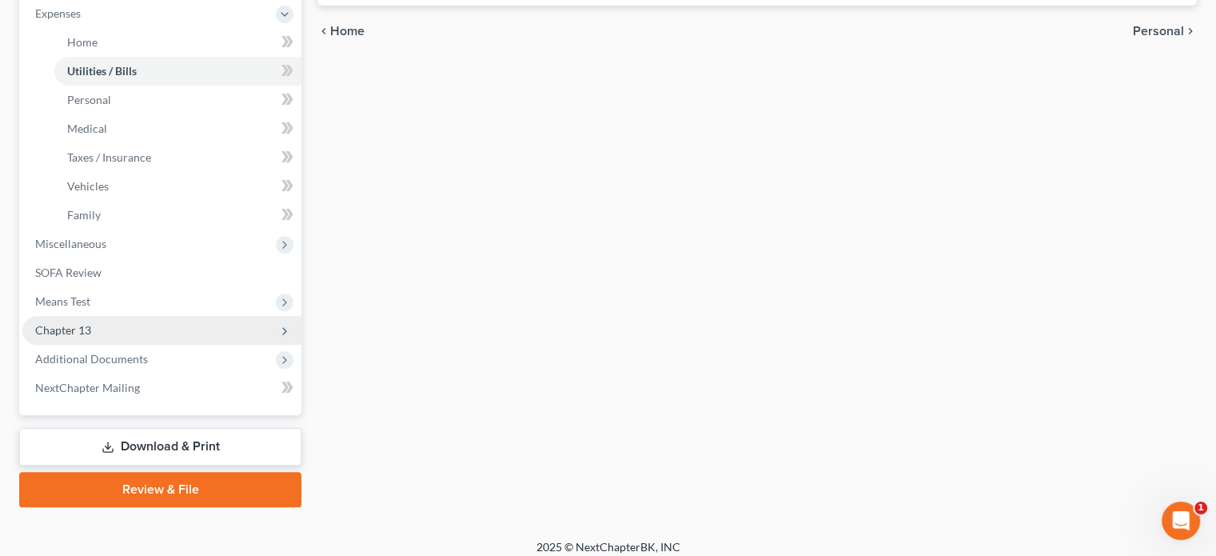
scroll to position [552, 0]
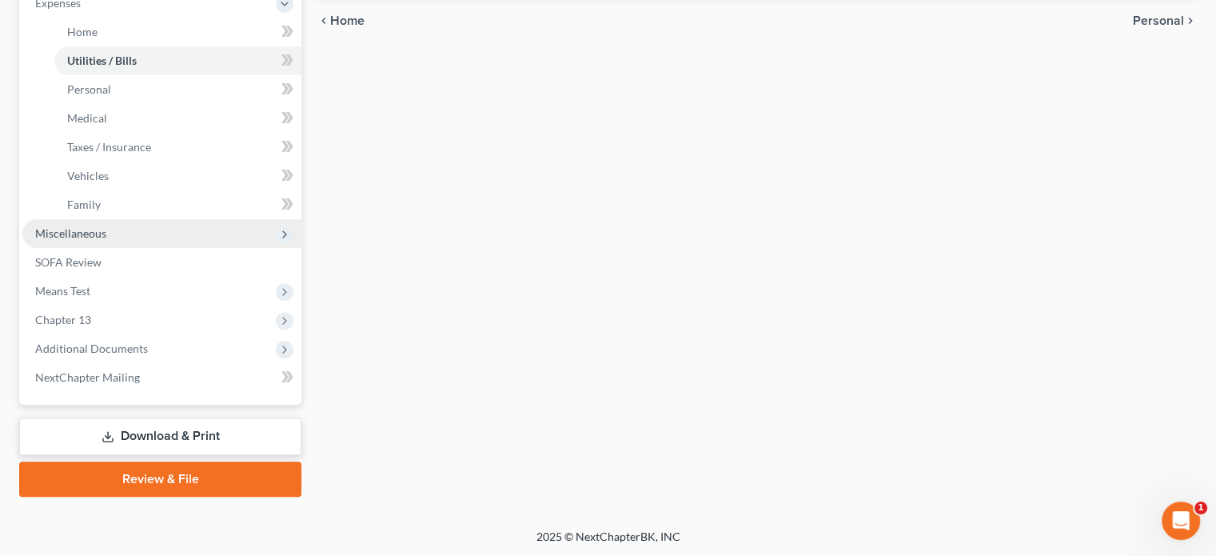
click at [67, 226] on span "Miscellaneous" at bounding box center [70, 233] width 71 height 14
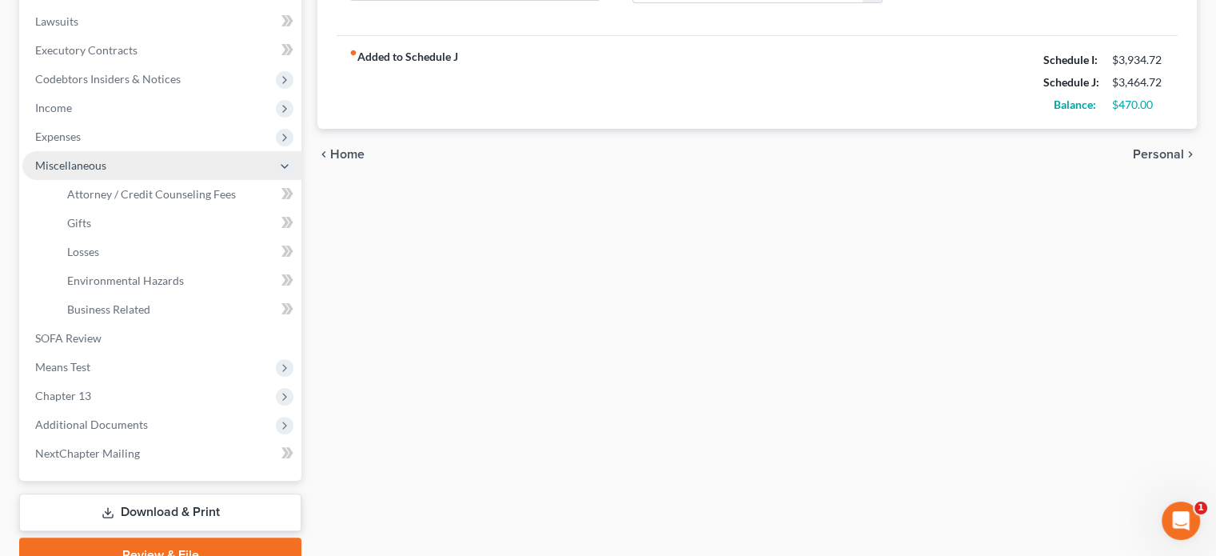
scroll to position [414, 0]
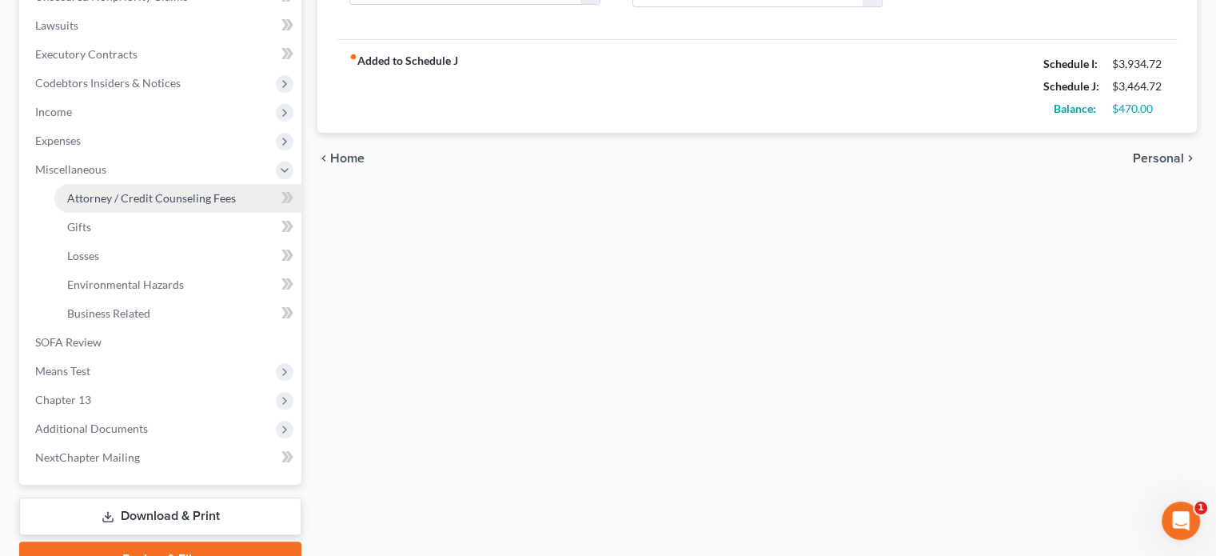
click at [102, 195] on span "Attorney / Credit Counseling Fees" at bounding box center [151, 198] width 169 height 14
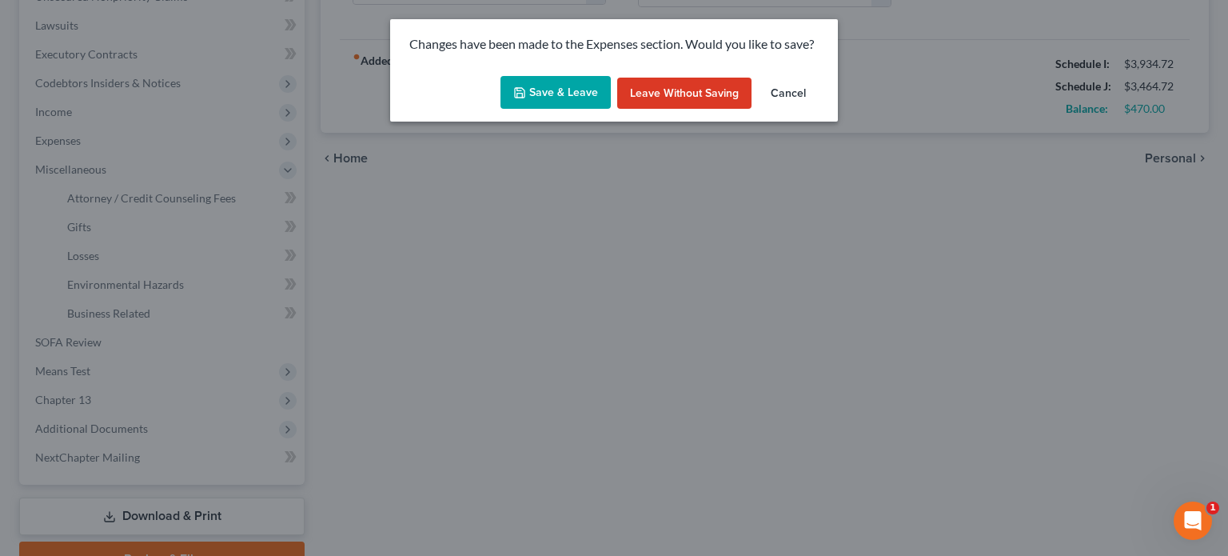
click at [543, 90] on button "Save & Leave" at bounding box center [556, 93] width 110 height 34
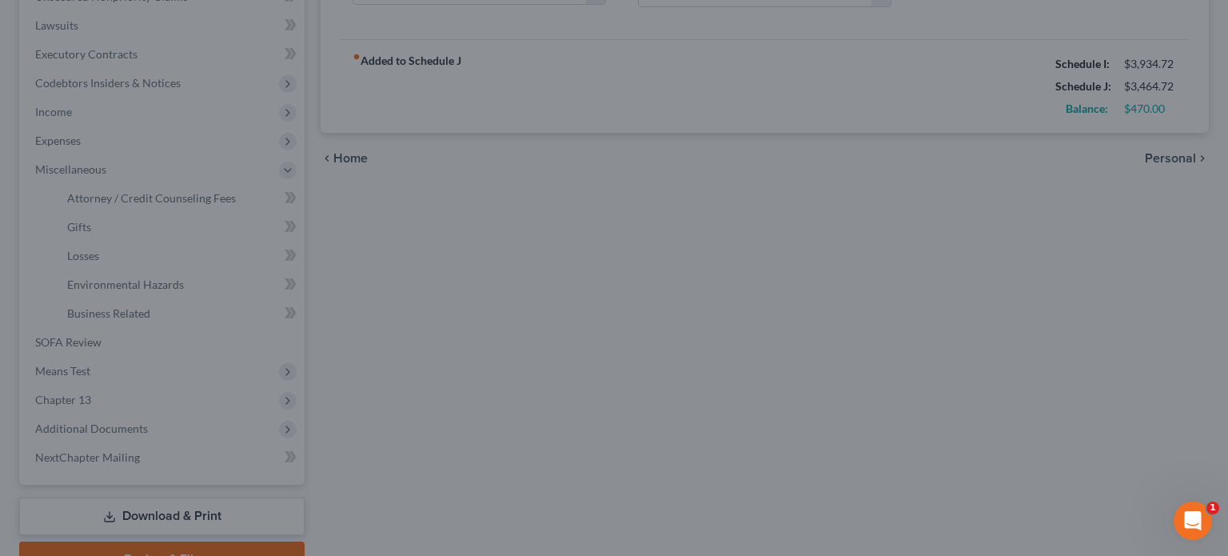
type input "150.00"
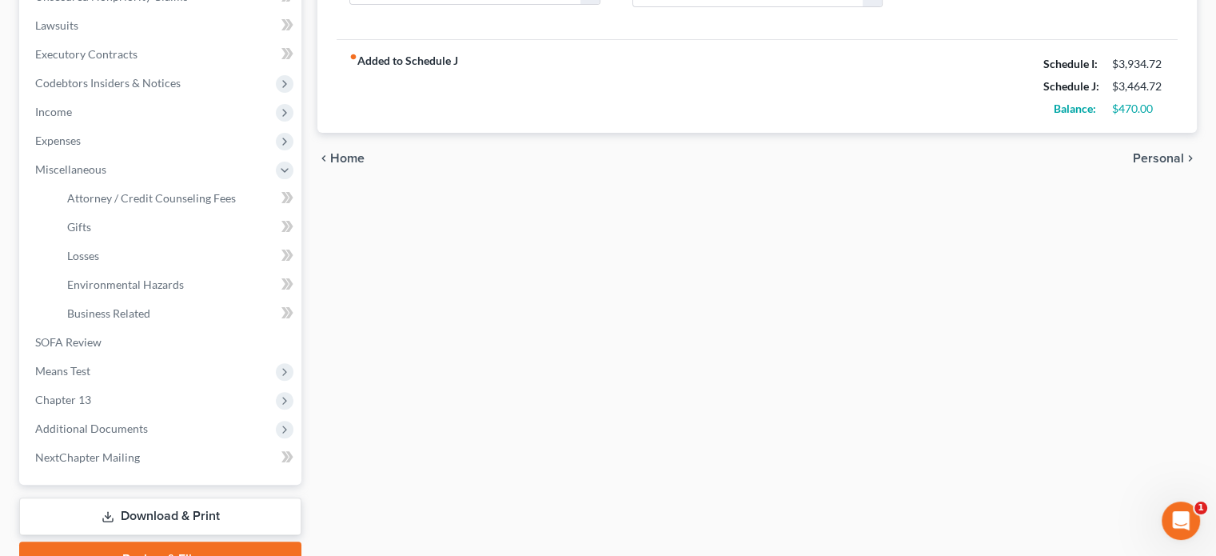
select select "1"
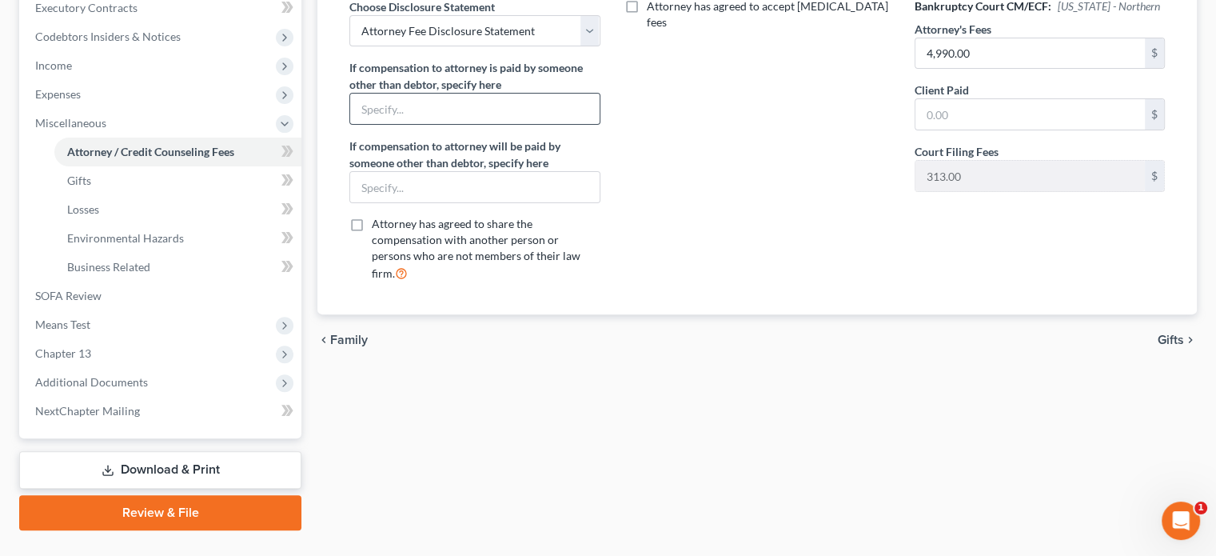
scroll to position [494, 0]
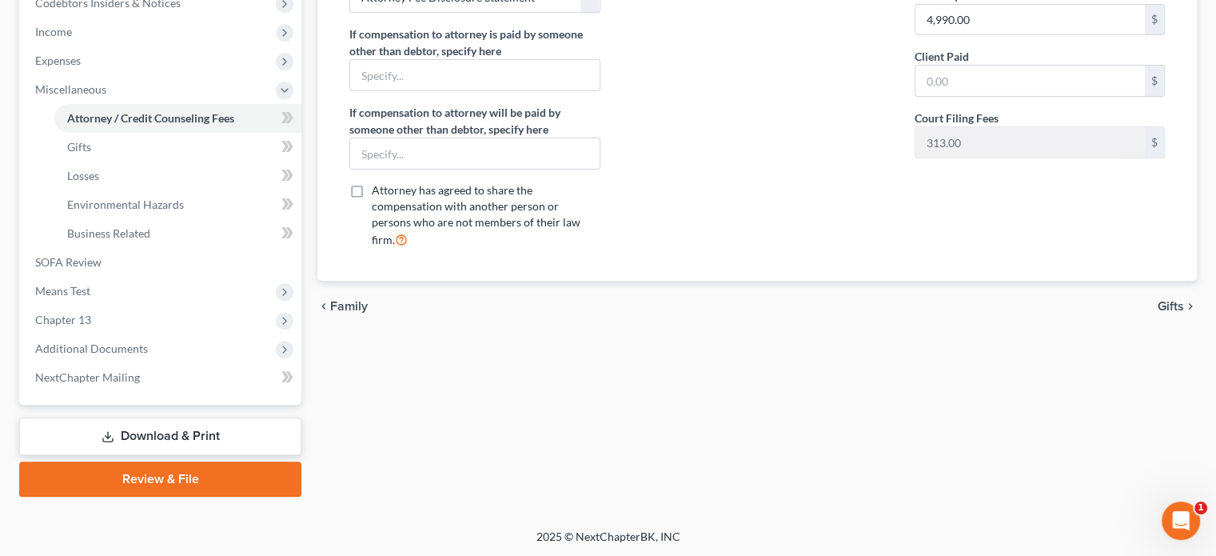
click at [134, 428] on link "Download & Print" at bounding box center [160, 436] width 282 height 38
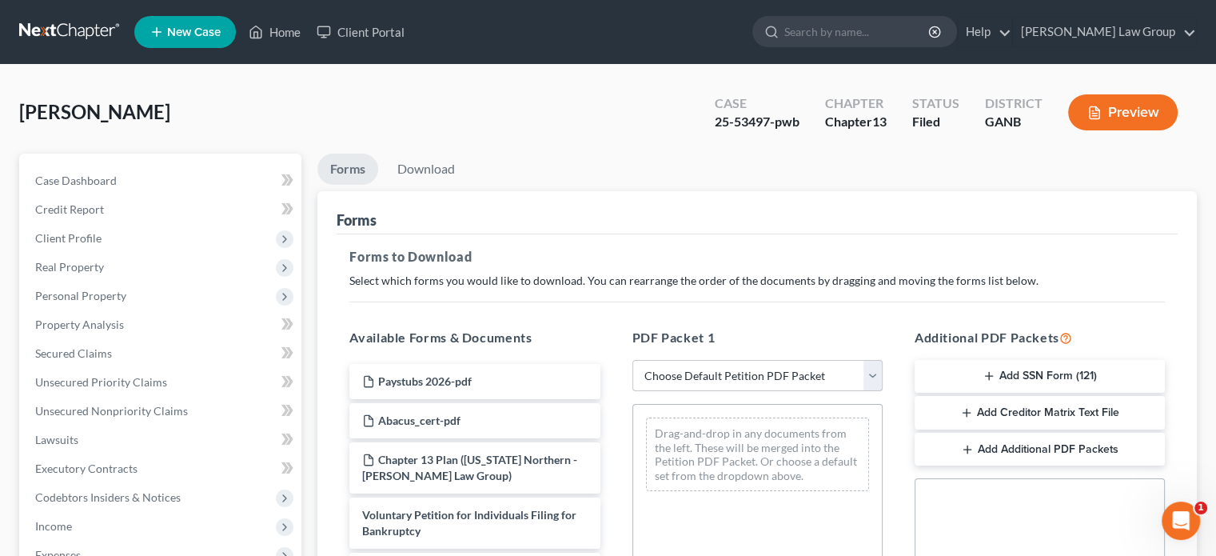
drag, startPoint x: 879, startPoint y: 377, endPoint x: 860, endPoint y: 380, distance: 18.7
click at [879, 377] on select "Choose Default Petition PDF Packet Complete Bankruptcy Petition (all forms and …" at bounding box center [757, 376] width 250 height 32
select select "2"
click at [632, 360] on select "Choose Default Petition PDF Packet Complete Bankruptcy Petition (all forms and …" at bounding box center [757, 376] width 250 height 32
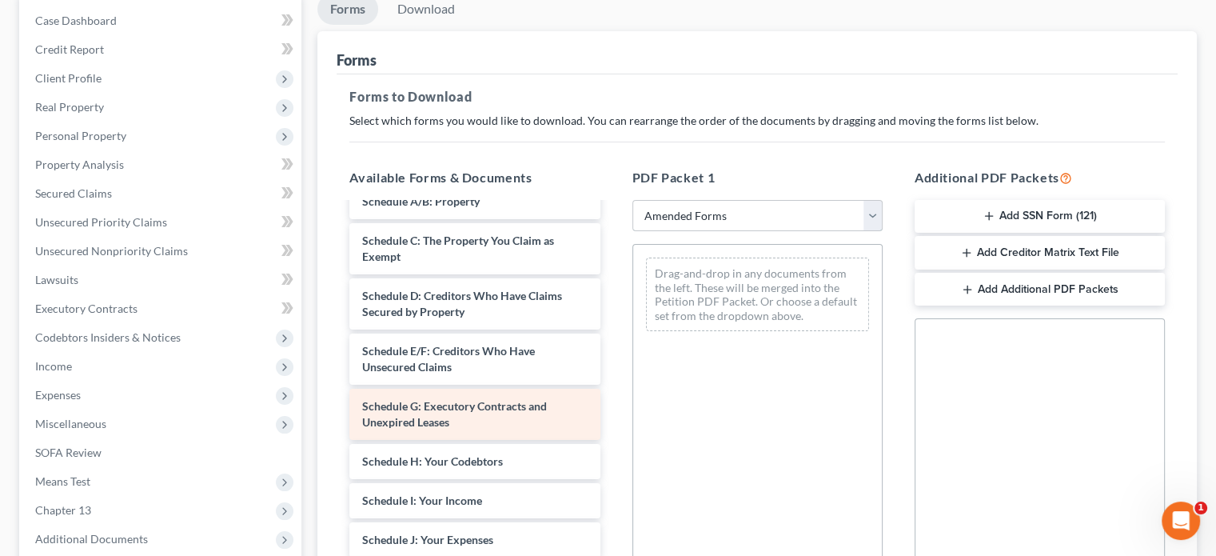
scroll to position [160, 0]
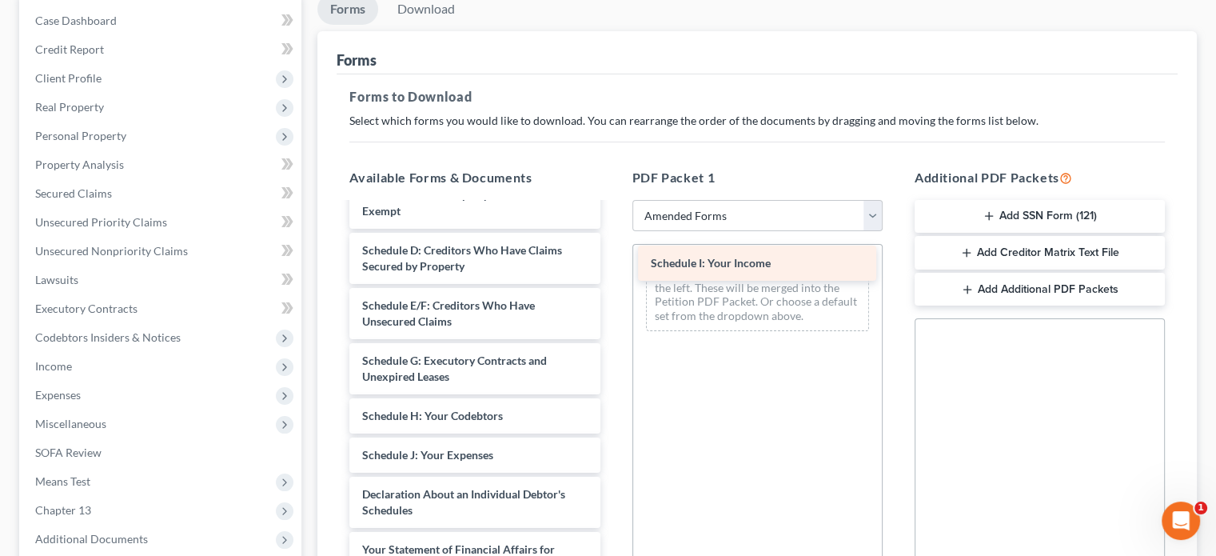
drag, startPoint x: 472, startPoint y: 451, endPoint x: 760, endPoint y: 261, distance: 345.7
click at [612, 261] on div "Schedule I: Your Income Voluntary Petition for Individuals Filing for Bankruptc…" at bounding box center [475, 427] width 276 height 767
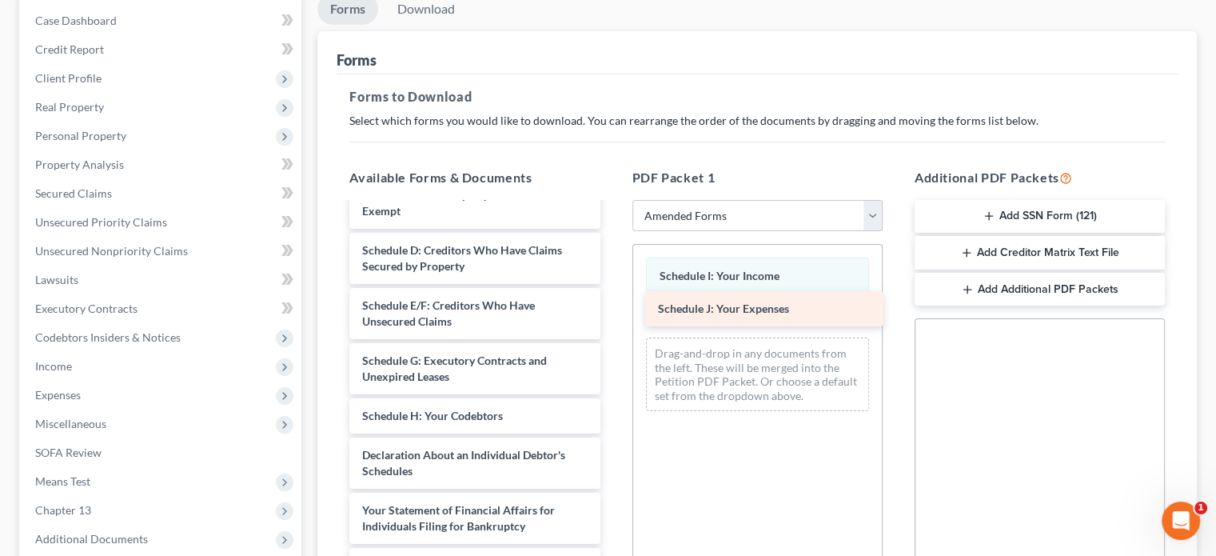
drag, startPoint x: 465, startPoint y: 450, endPoint x: 761, endPoint y: 305, distance: 329.4
click at [612, 305] on div "Schedule J: Your Expenses Voluntary Petition for Individuals Filing for Bankrup…" at bounding box center [475, 408] width 276 height 728
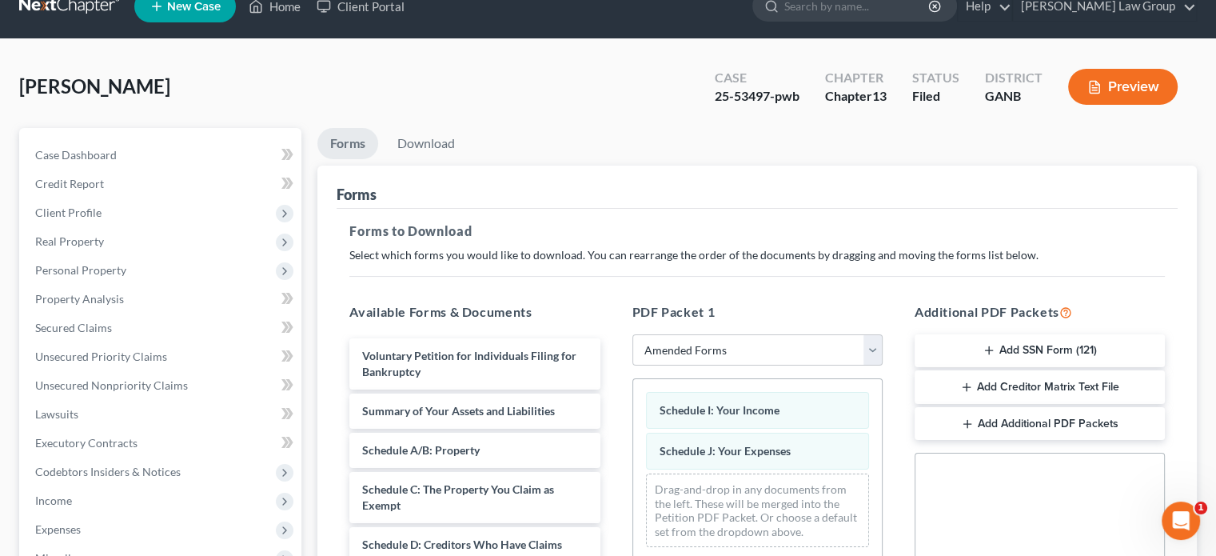
scroll to position [0, 0]
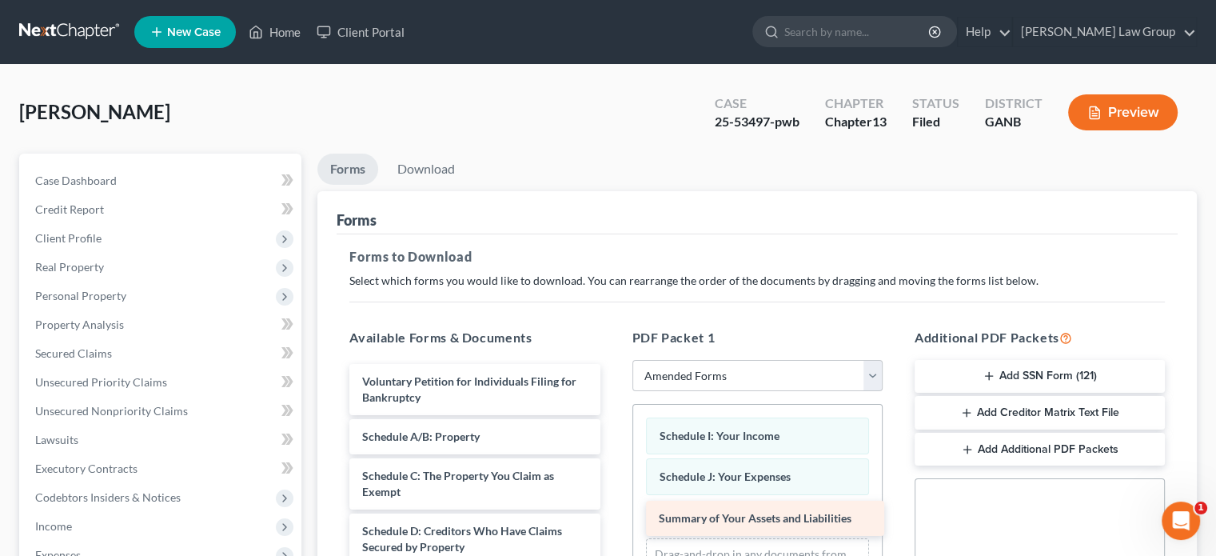
drag, startPoint x: 448, startPoint y: 427, endPoint x: 744, endPoint y: 510, distance: 308.1
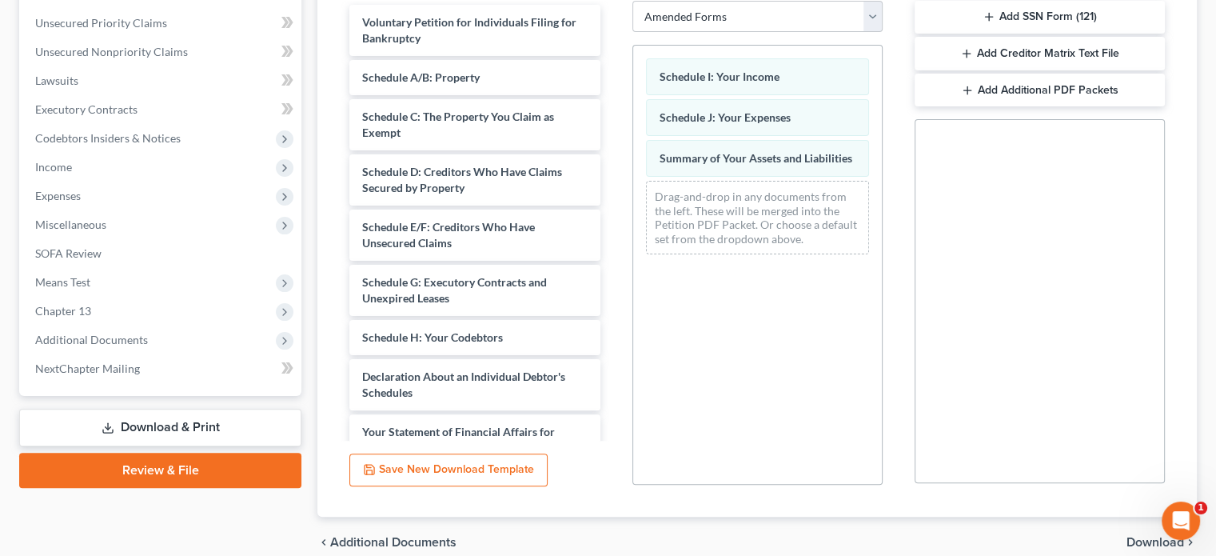
scroll to position [430, 0]
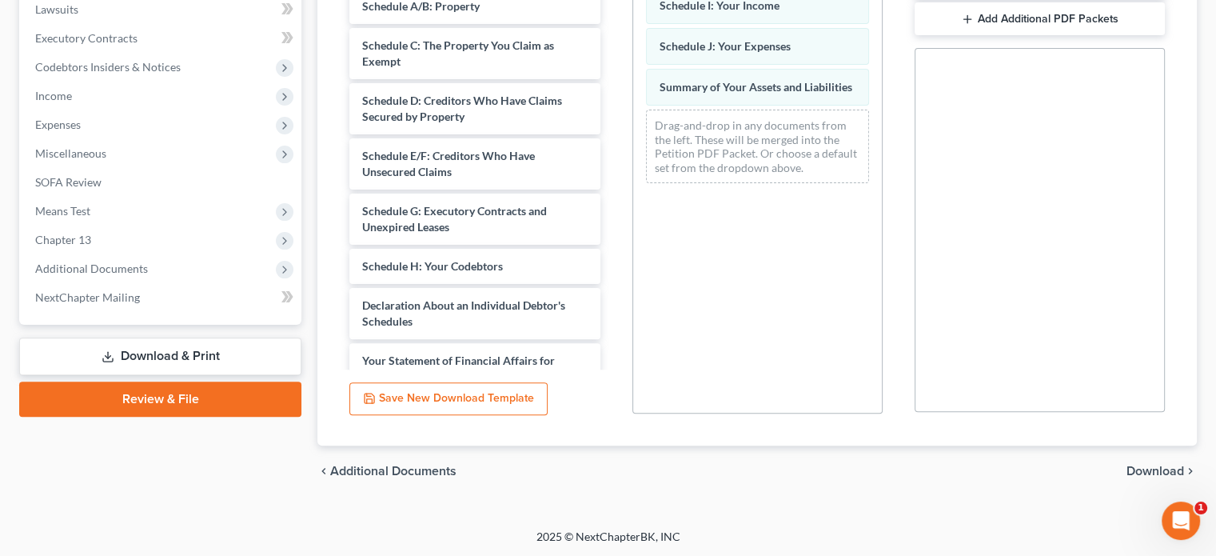
drag, startPoint x: 1145, startPoint y: 470, endPoint x: 1098, endPoint y: 463, distance: 47.7
click at [1144, 470] on span "Download" at bounding box center [1156, 471] width 58 height 13
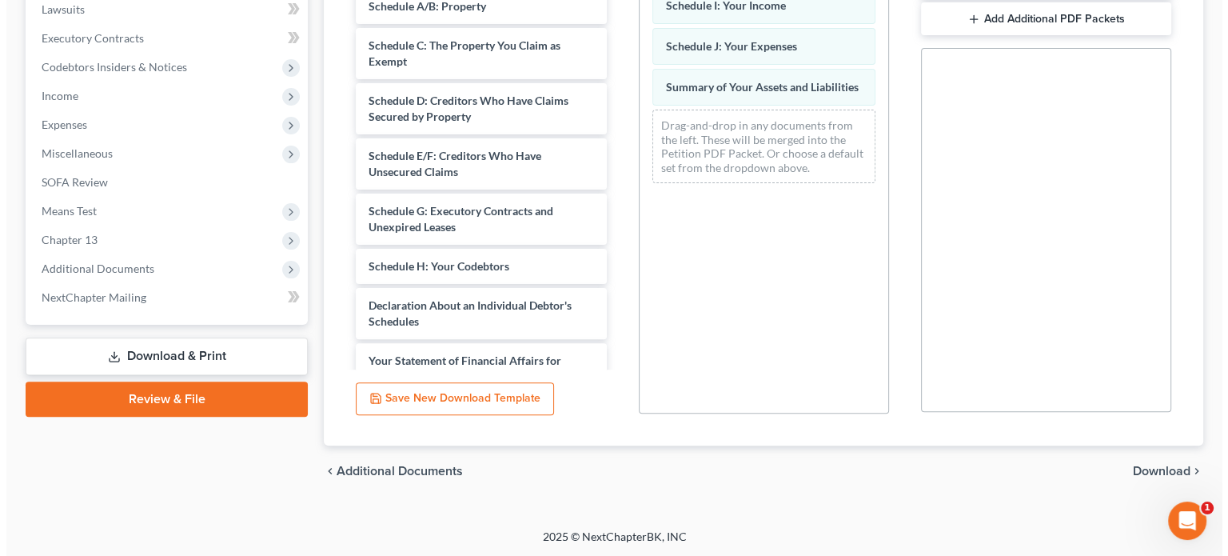
scroll to position [350, 0]
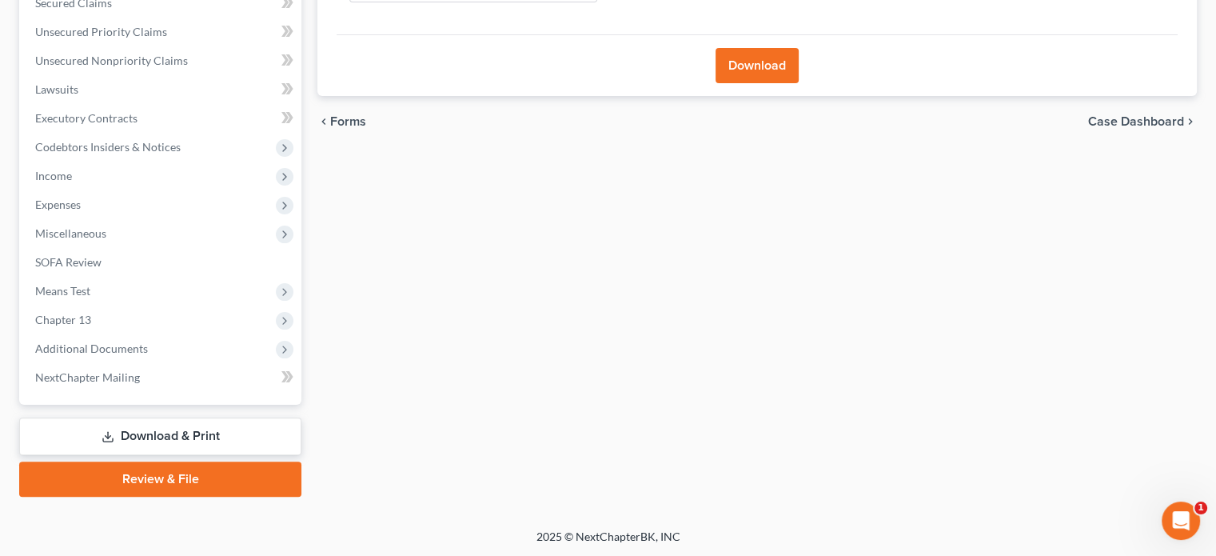
click at [754, 54] on button "Download" at bounding box center [757, 65] width 83 height 35
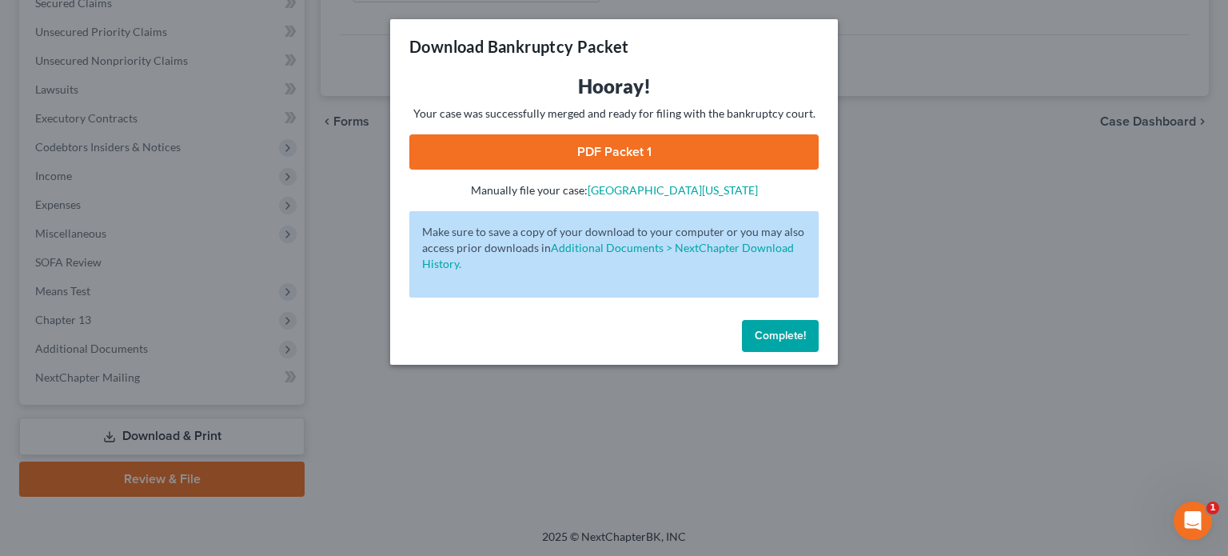
click at [615, 142] on link "PDF Packet 1" at bounding box center [613, 151] width 409 height 35
